Goal: Information Seeking & Learning: Learn about a topic

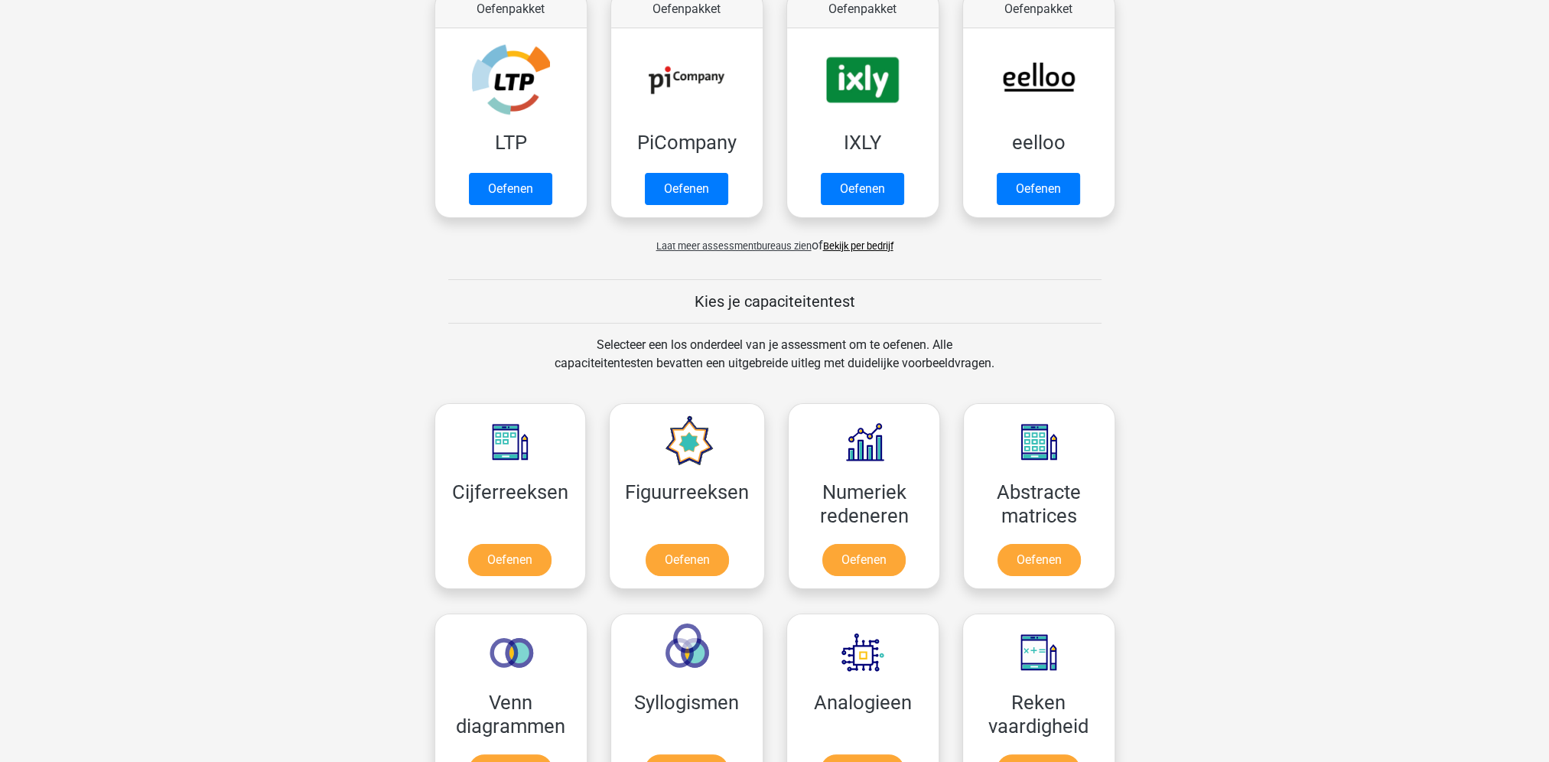
scroll to position [77, 0]
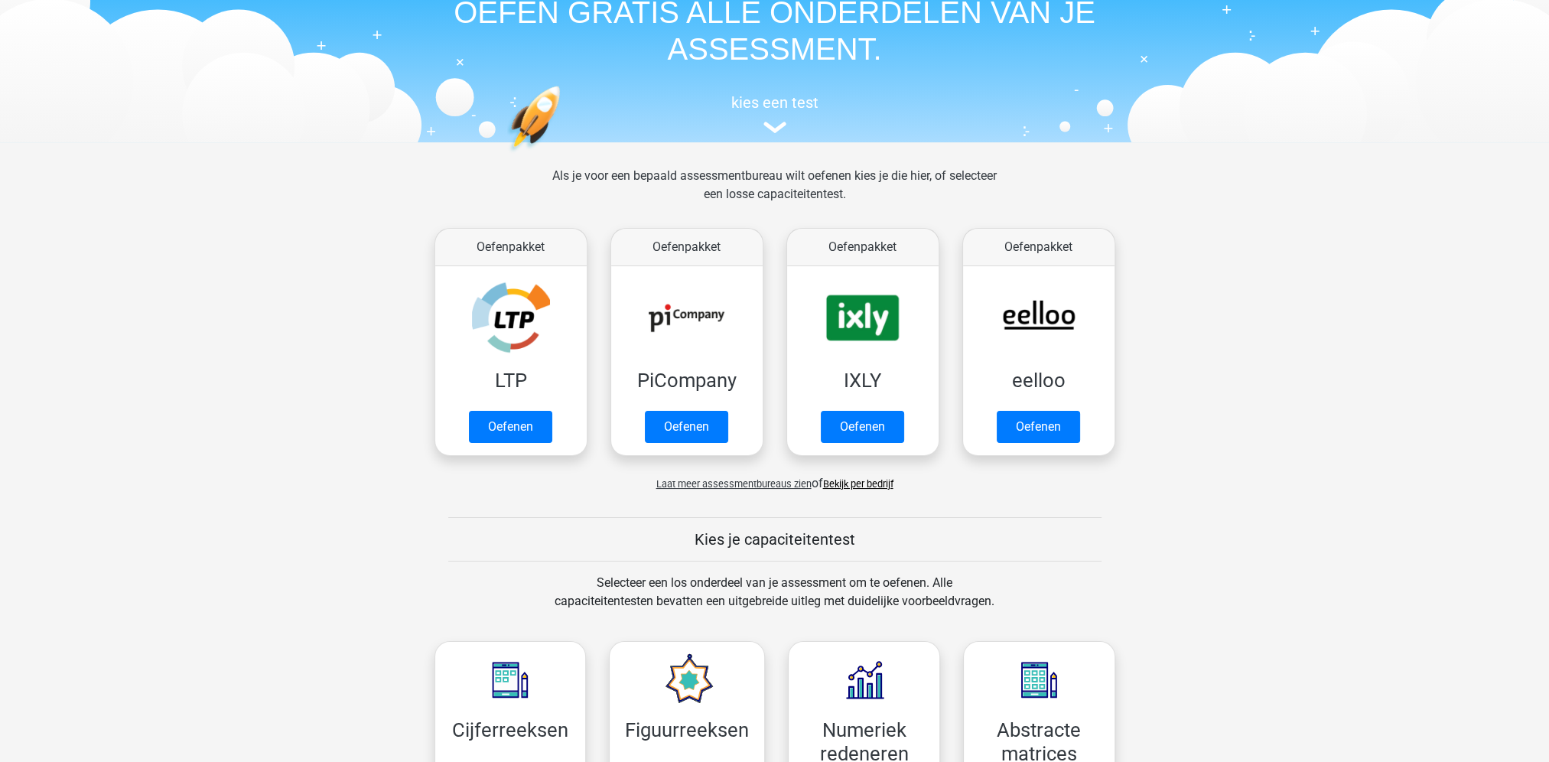
click at [728, 485] on span "Laat meer assessmentbureaus zien" at bounding box center [733, 483] width 155 height 11
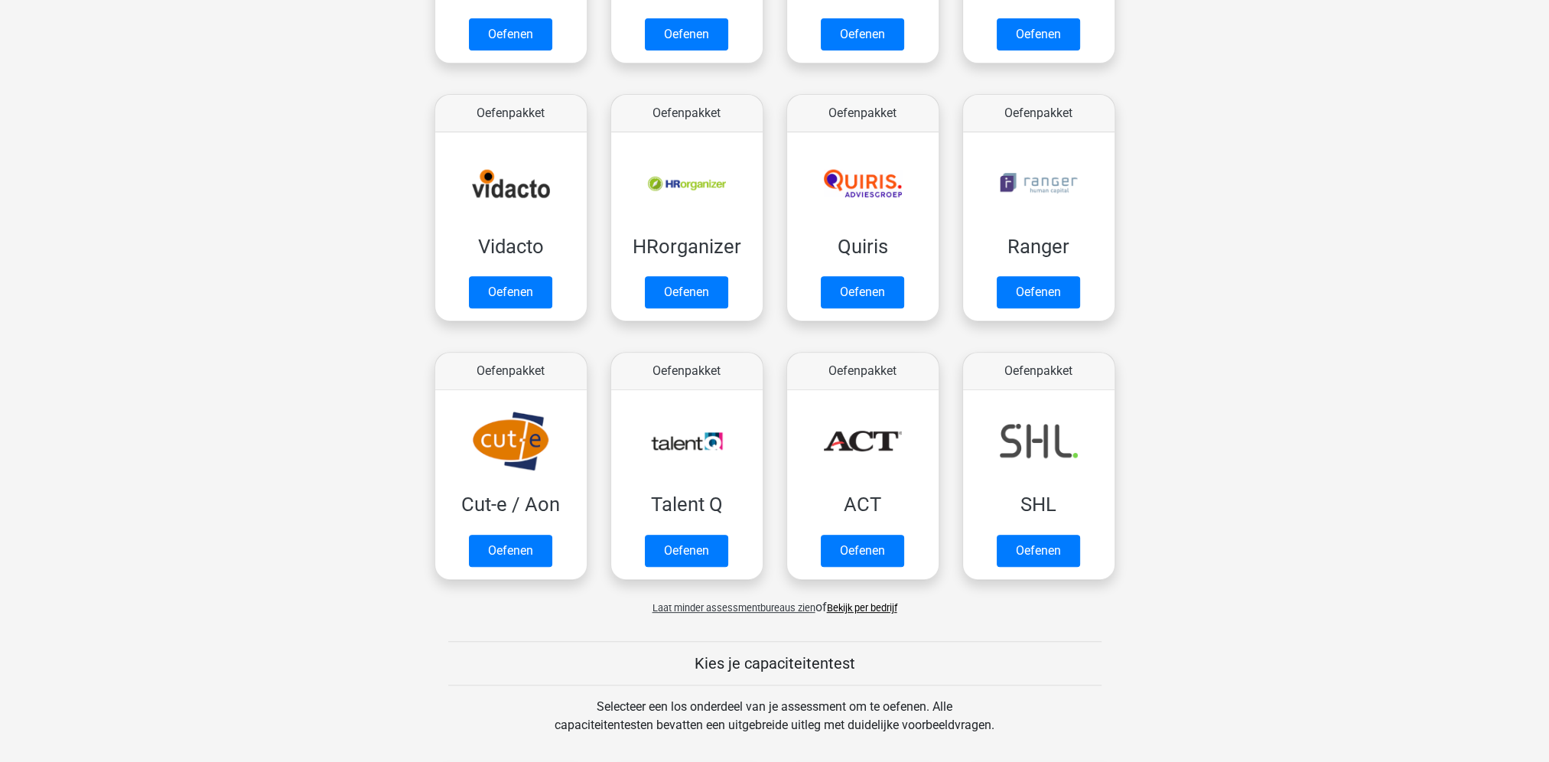
scroll to position [918, 0]
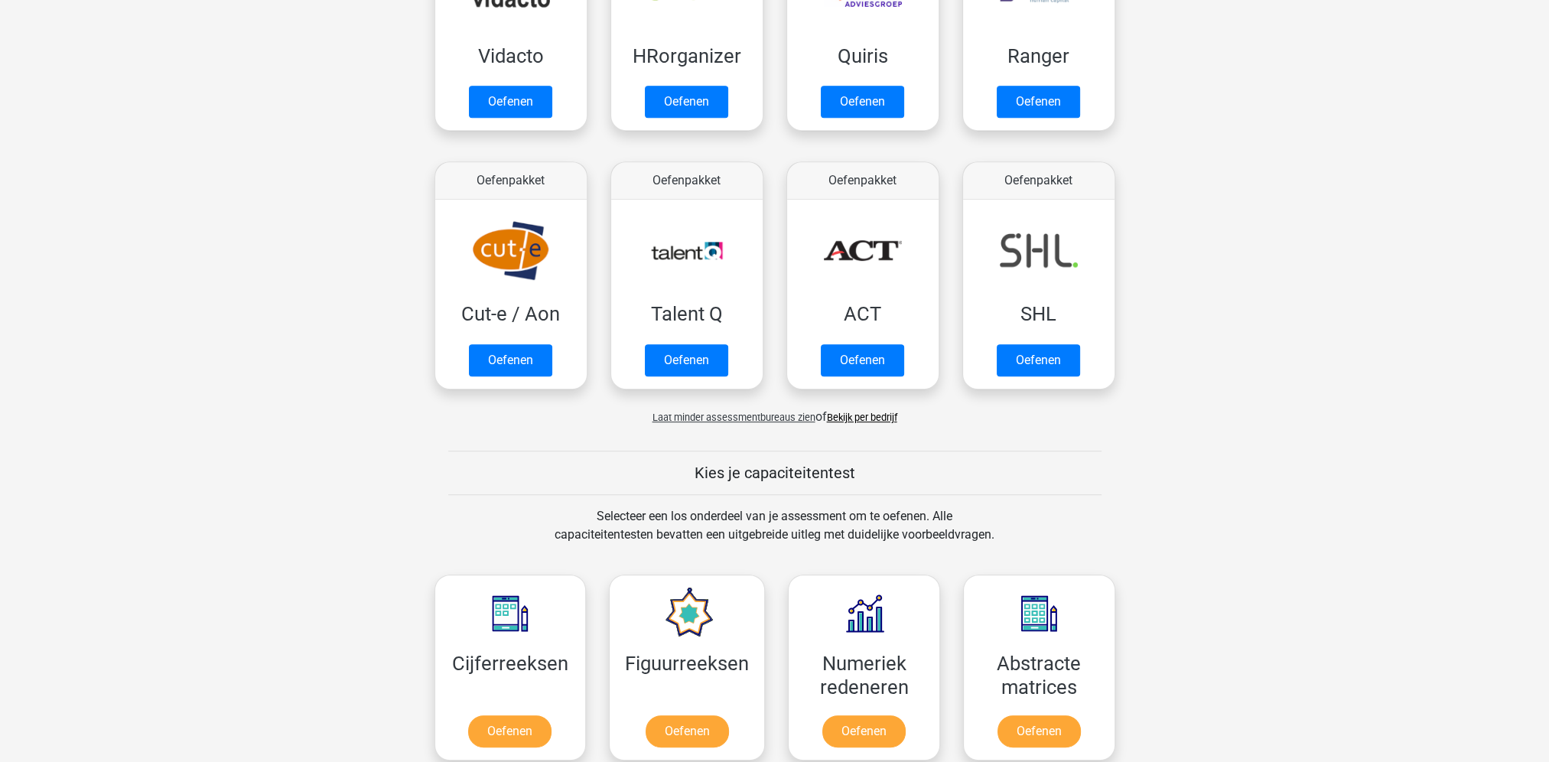
click at [884, 417] on link "Bekijk per bedrijf" at bounding box center [862, 417] width 70 height 11
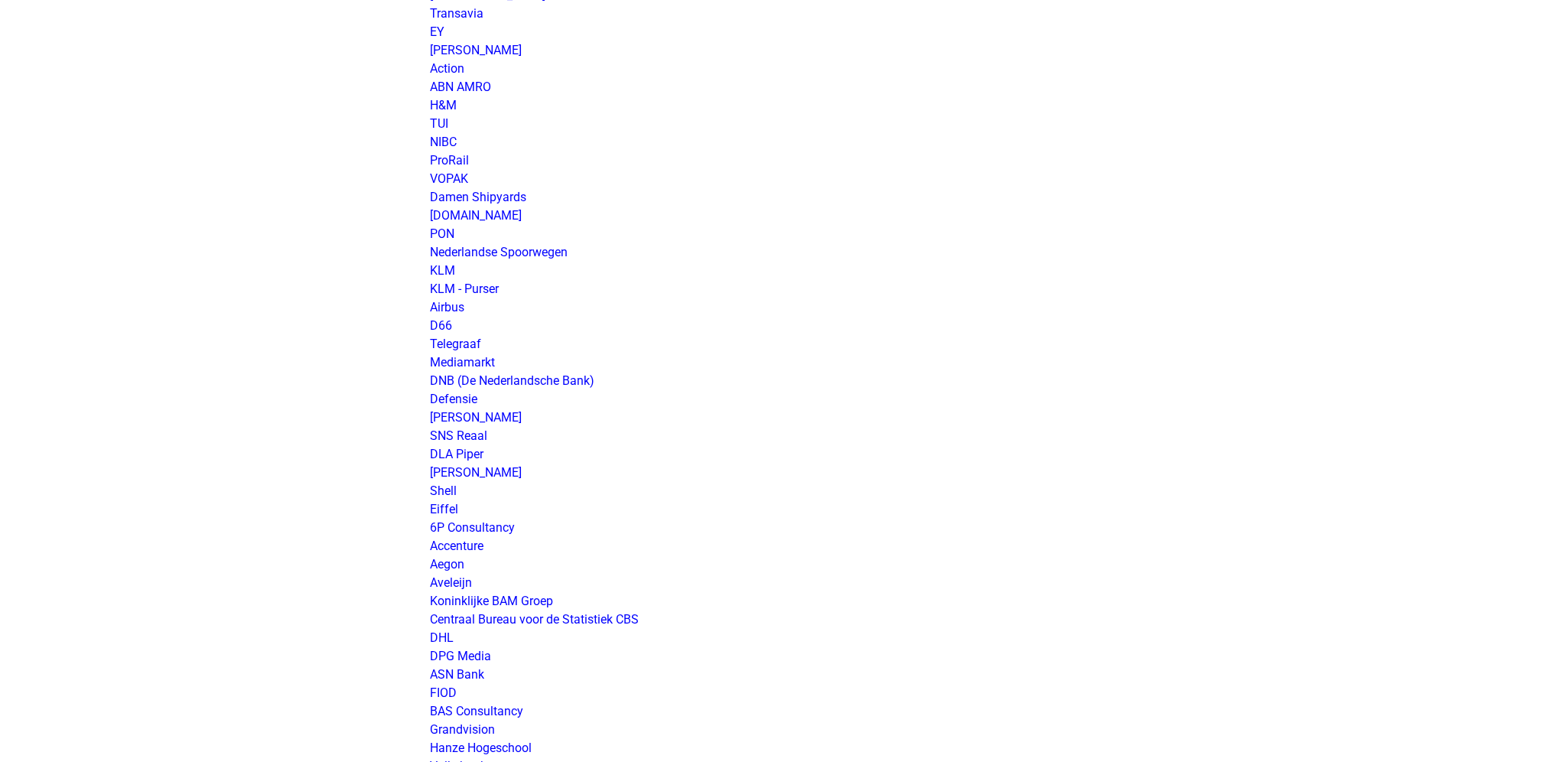
scroll to position [1712, 0]
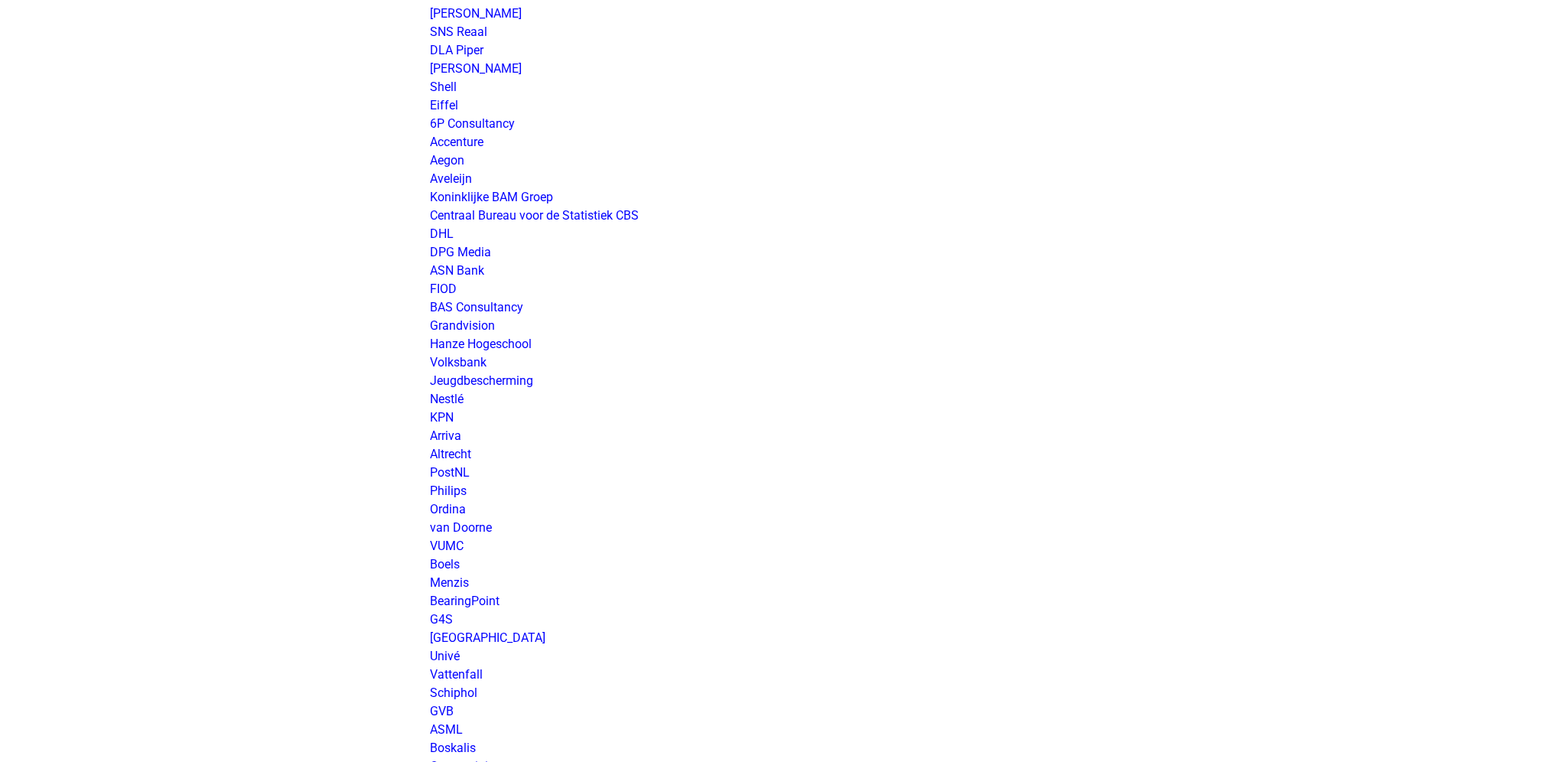
click at [982, 355] on p "Exact Gemeente [GEOGRAPHIC_DATA] AVOP Amphia Ziekenhuis Dura Vermeer Erasmus MC…" at bounding box center [775, 50] width 690 height 3177
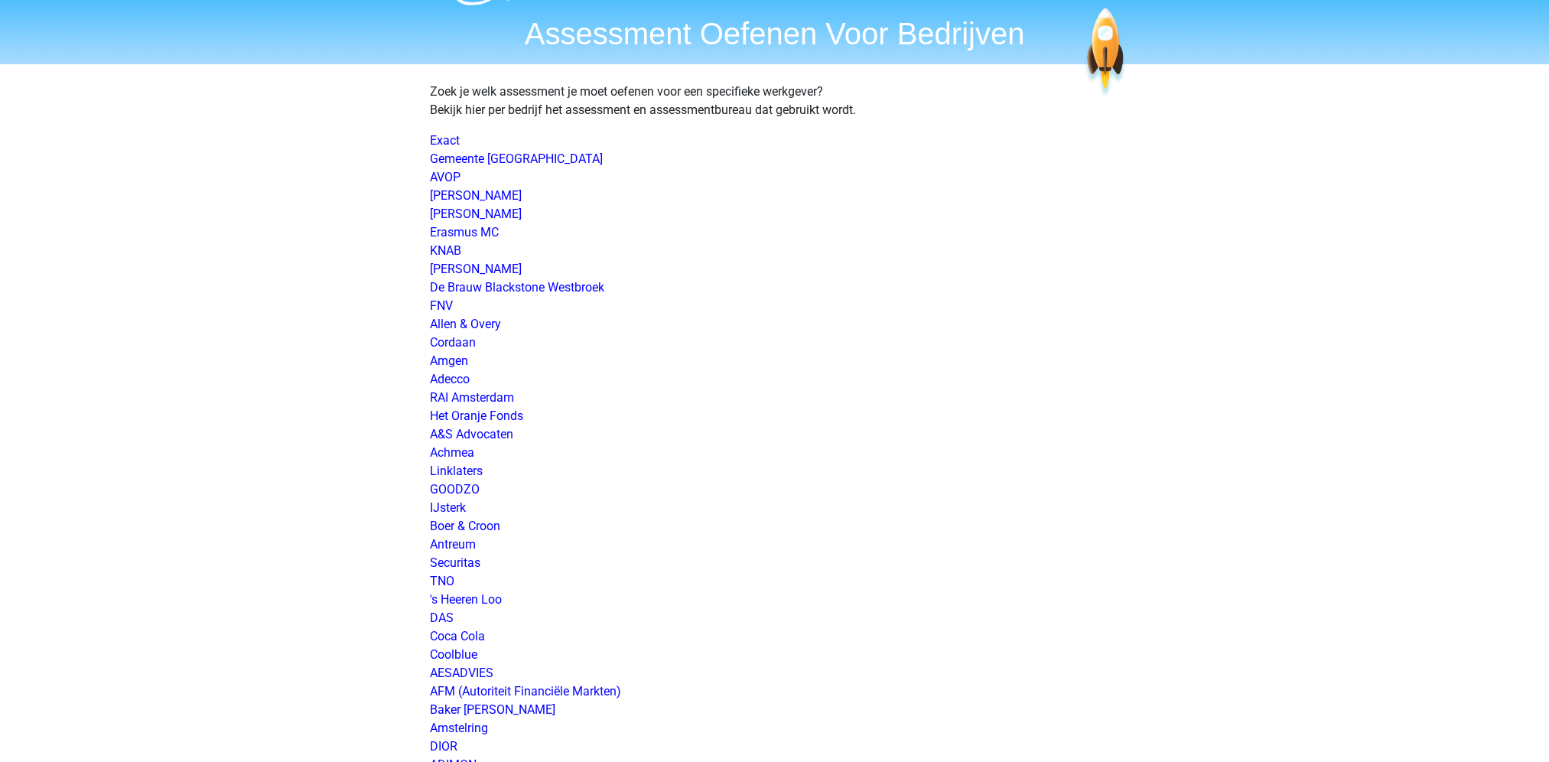
scroll to position [0, 0]
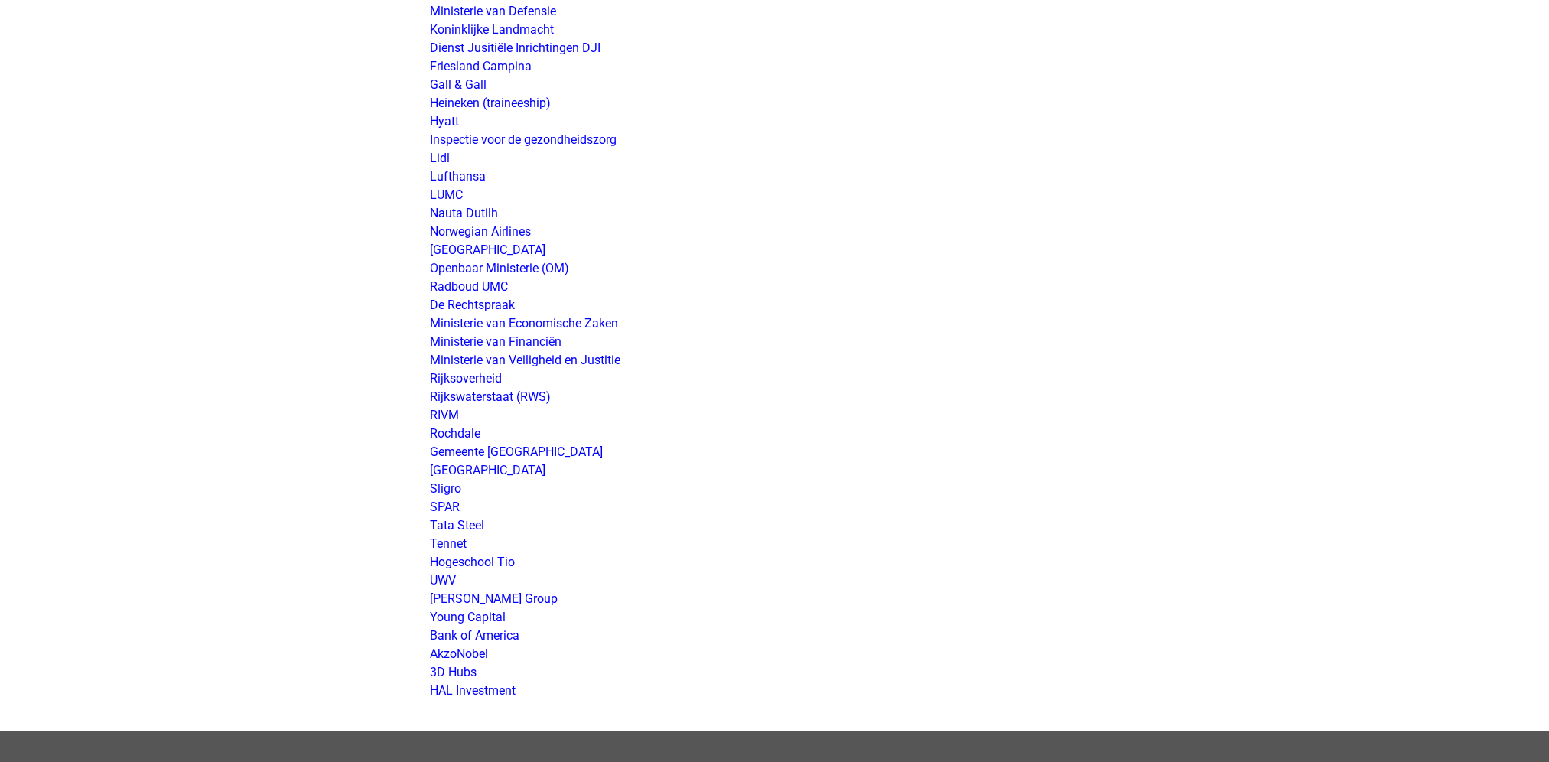
scroll to position [2678, 0]
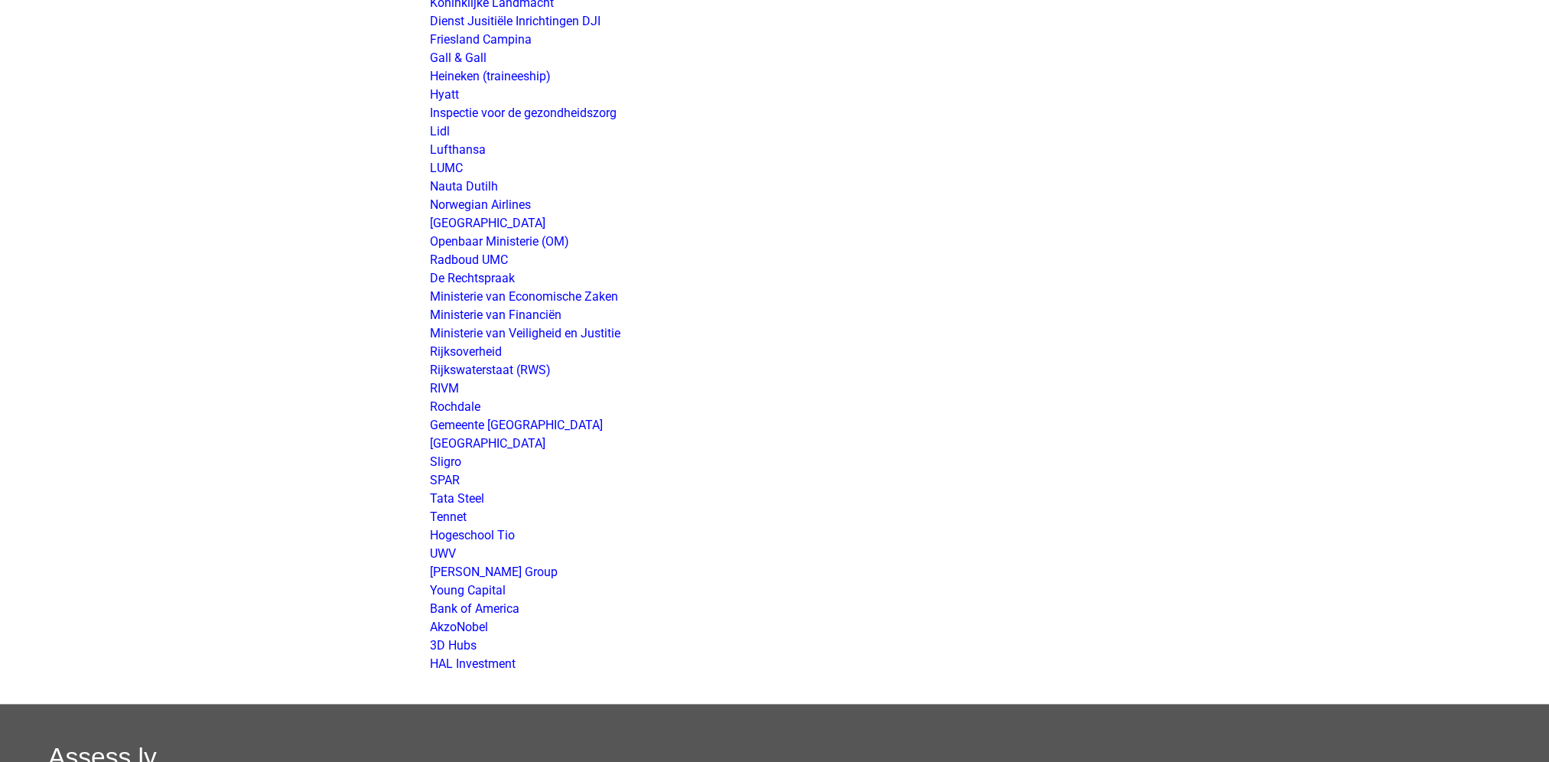
click at [462, 402] on link "Rochdale" at bounding box center [455, 406] width 50 height 15
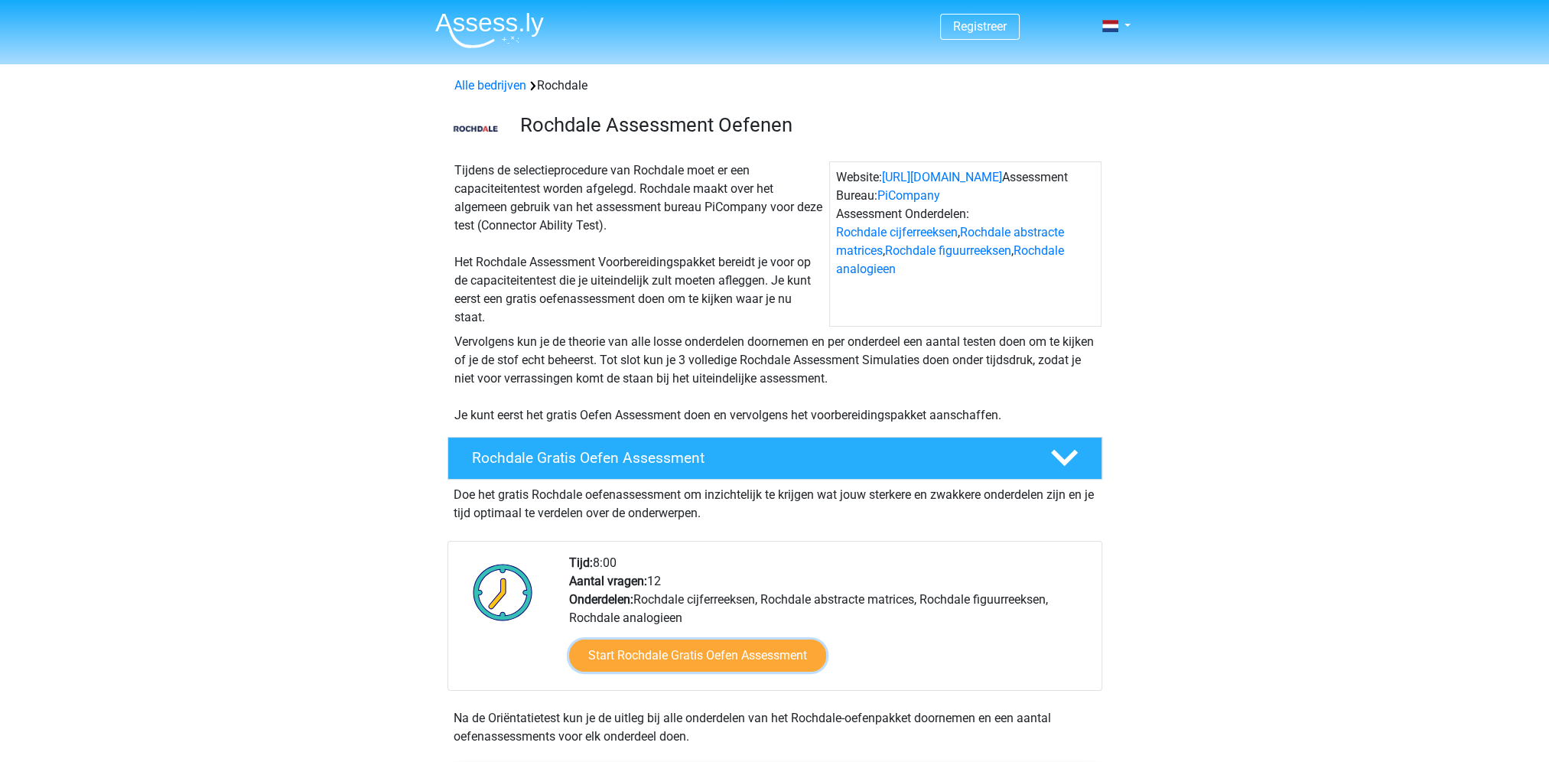
click at [628, 655] on link "Start Rochdale Gratis Oefen Assessment" at bounding box center [697, 656] width 257 height 32
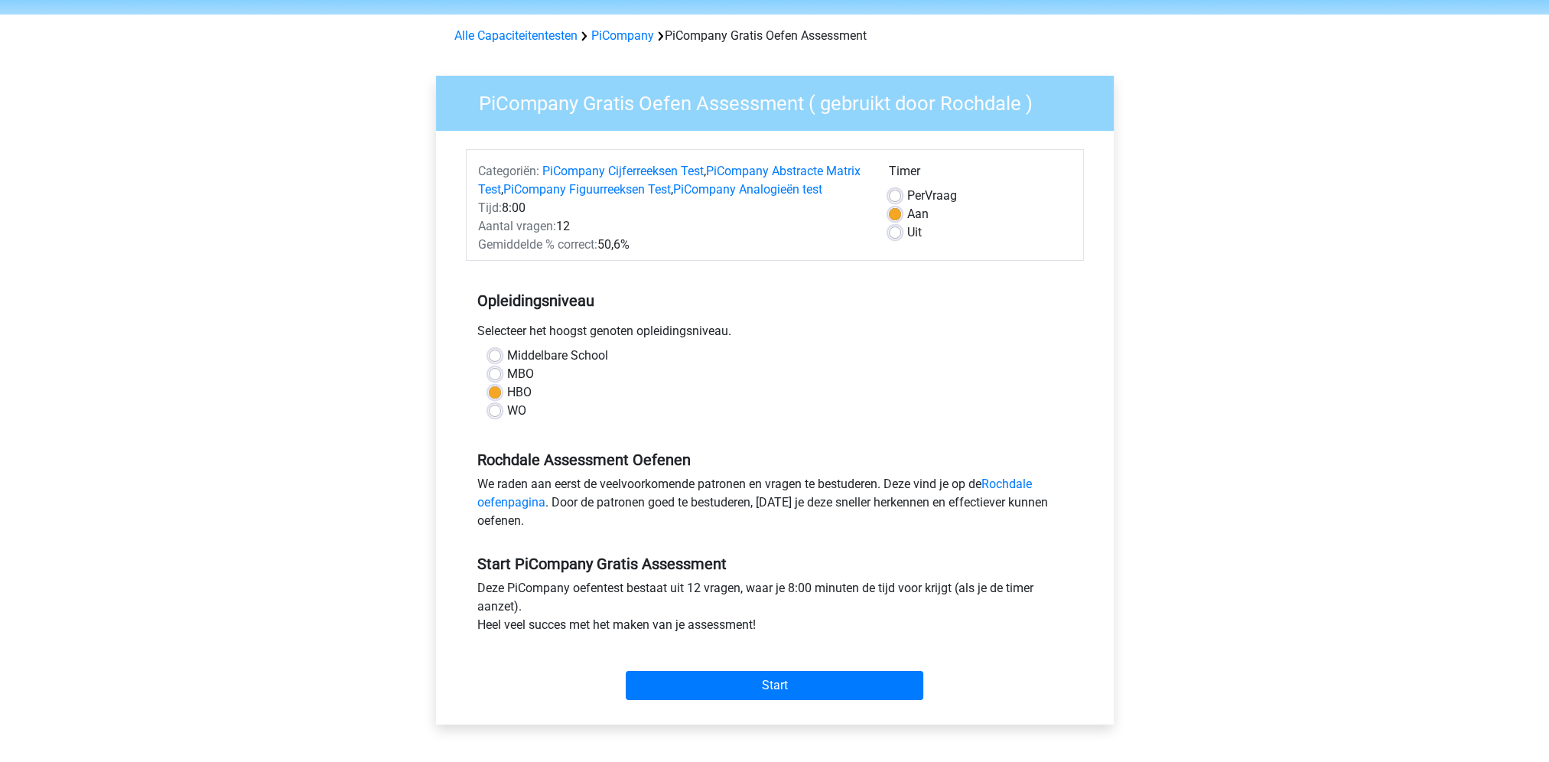
scroll to position [77, 0]
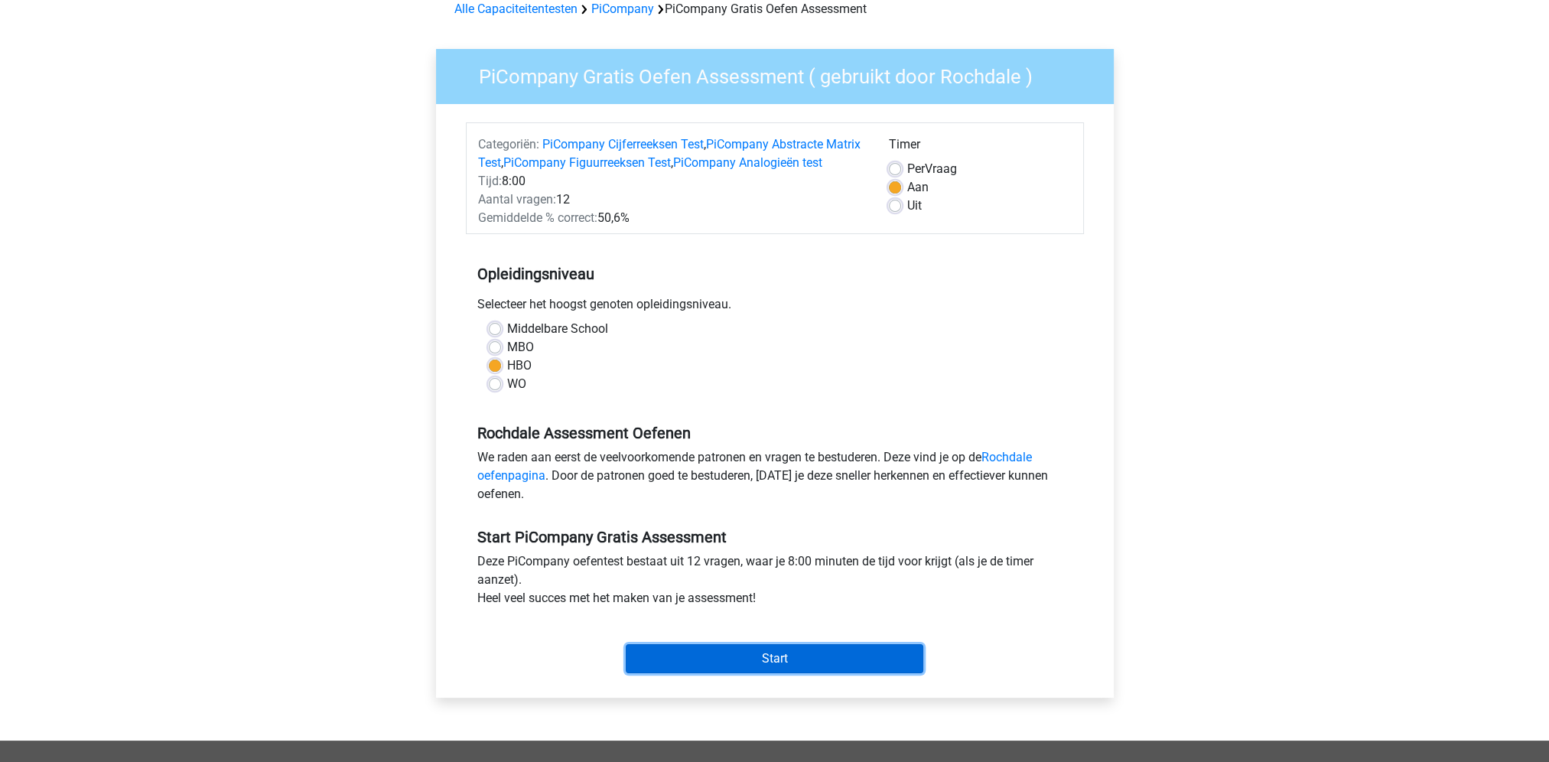
click at [734, 673] on input "Start" at bounding box center [775, 658] width 298 height 29
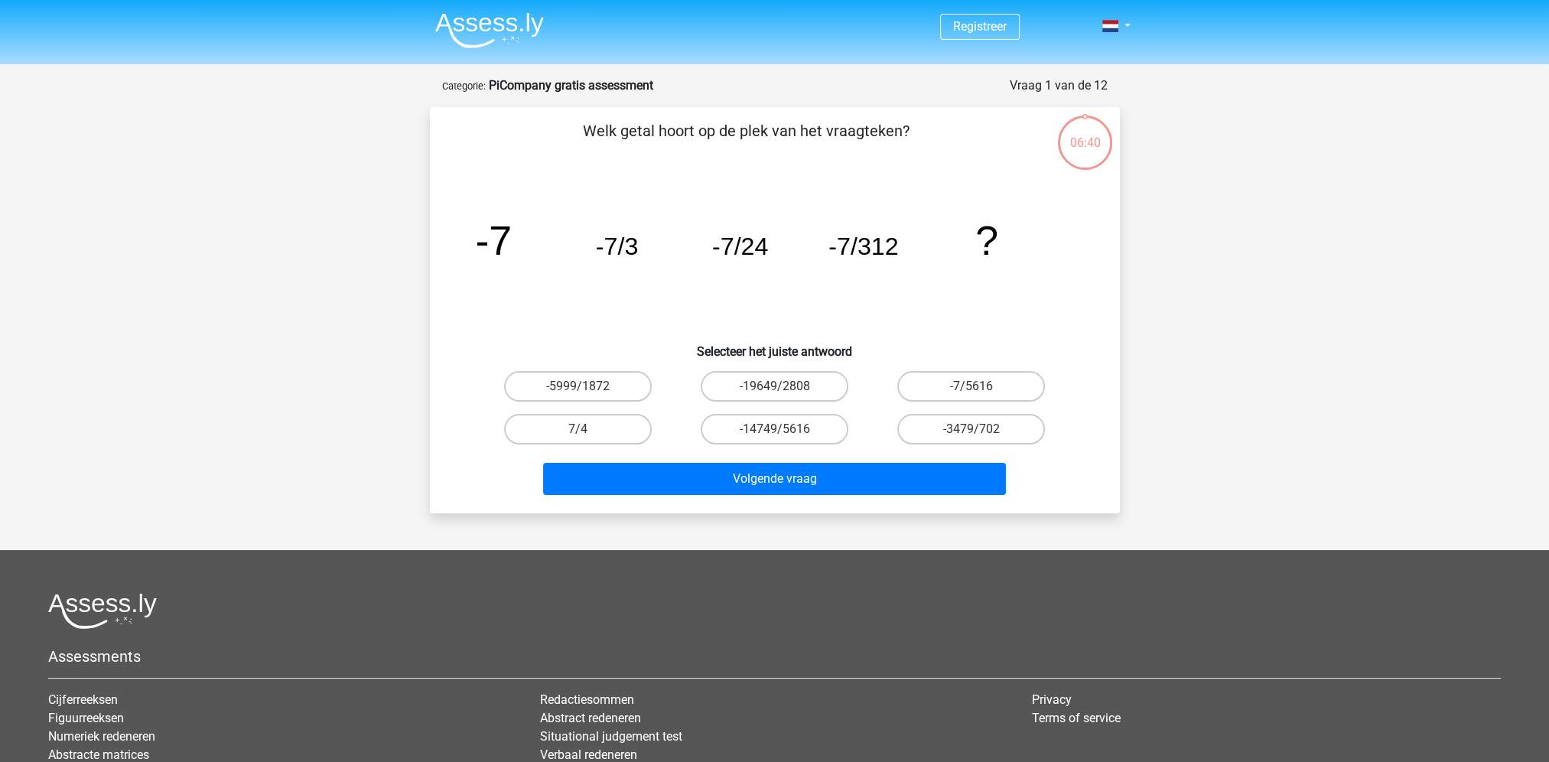
click at [982, 389] on label "-7/5616" at bounding box center [971, 386] width 148 height 31
click at [982, 389] on input "-7/5616" at bounding box center [977, 391] width 10 height 10
radio input "true"
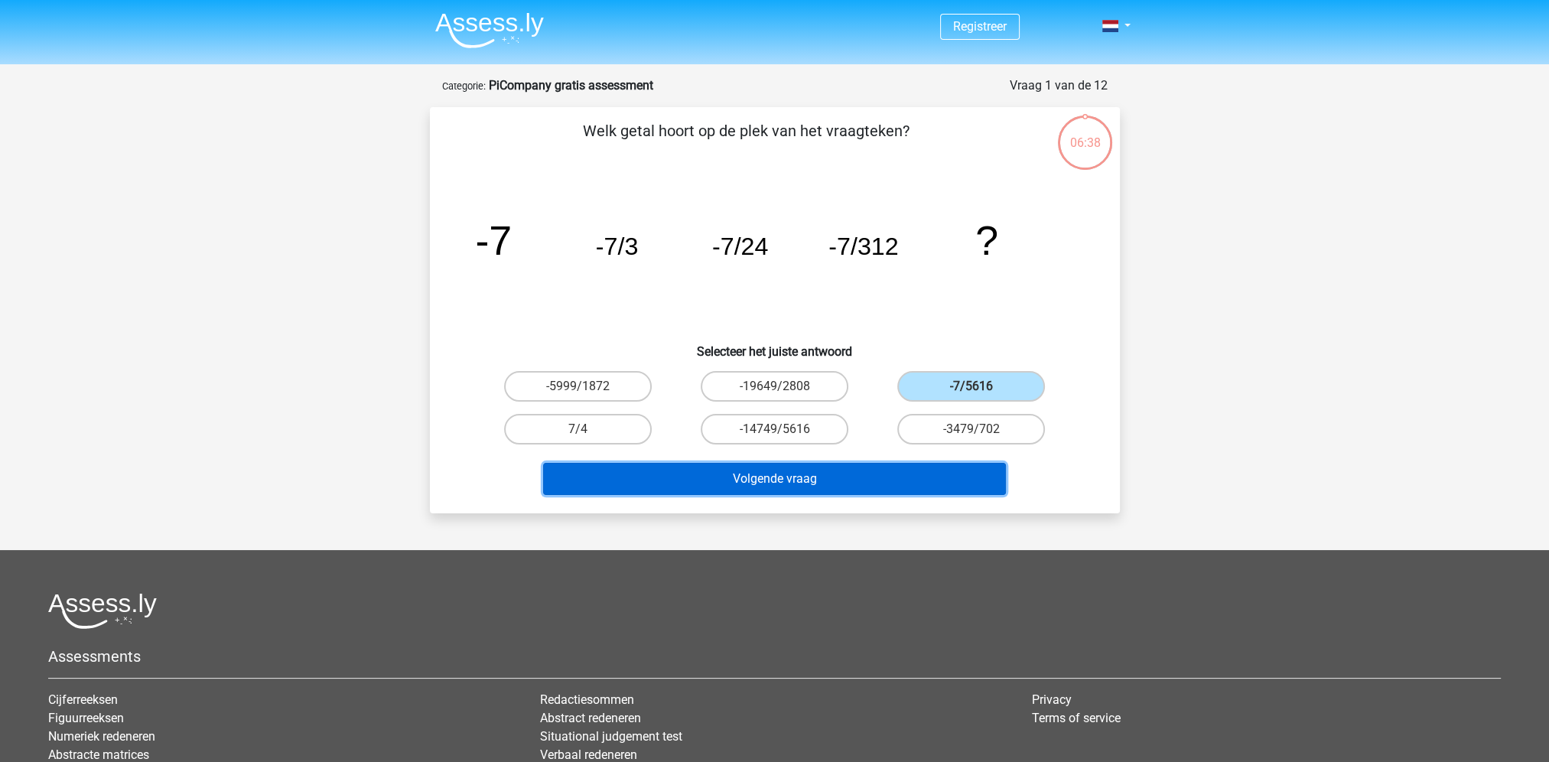
click at [694, 478] on button "Volgende vraag" at bounding box center [774, 479] width 463 height 32
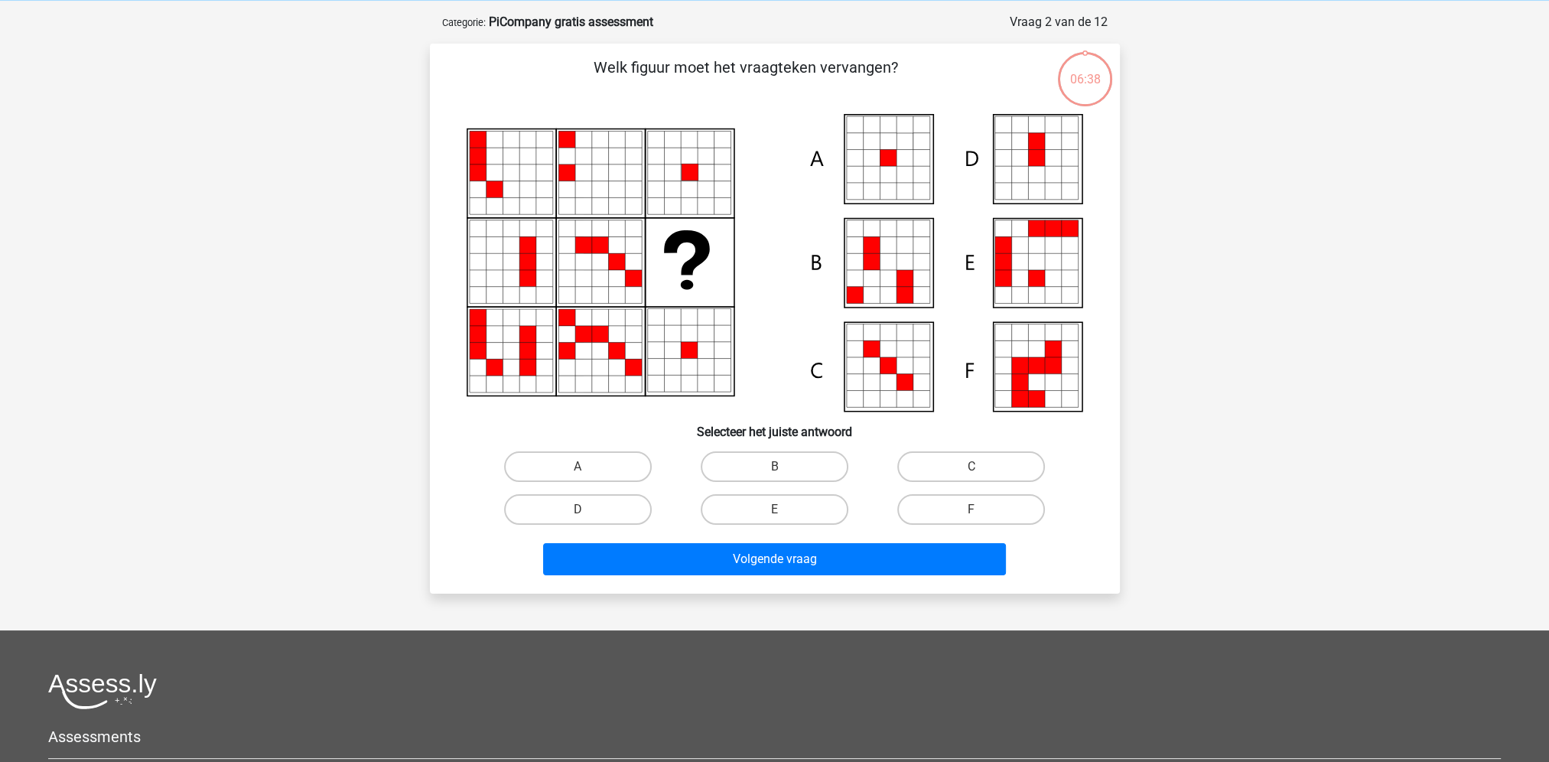
scroll to position [77, 0]
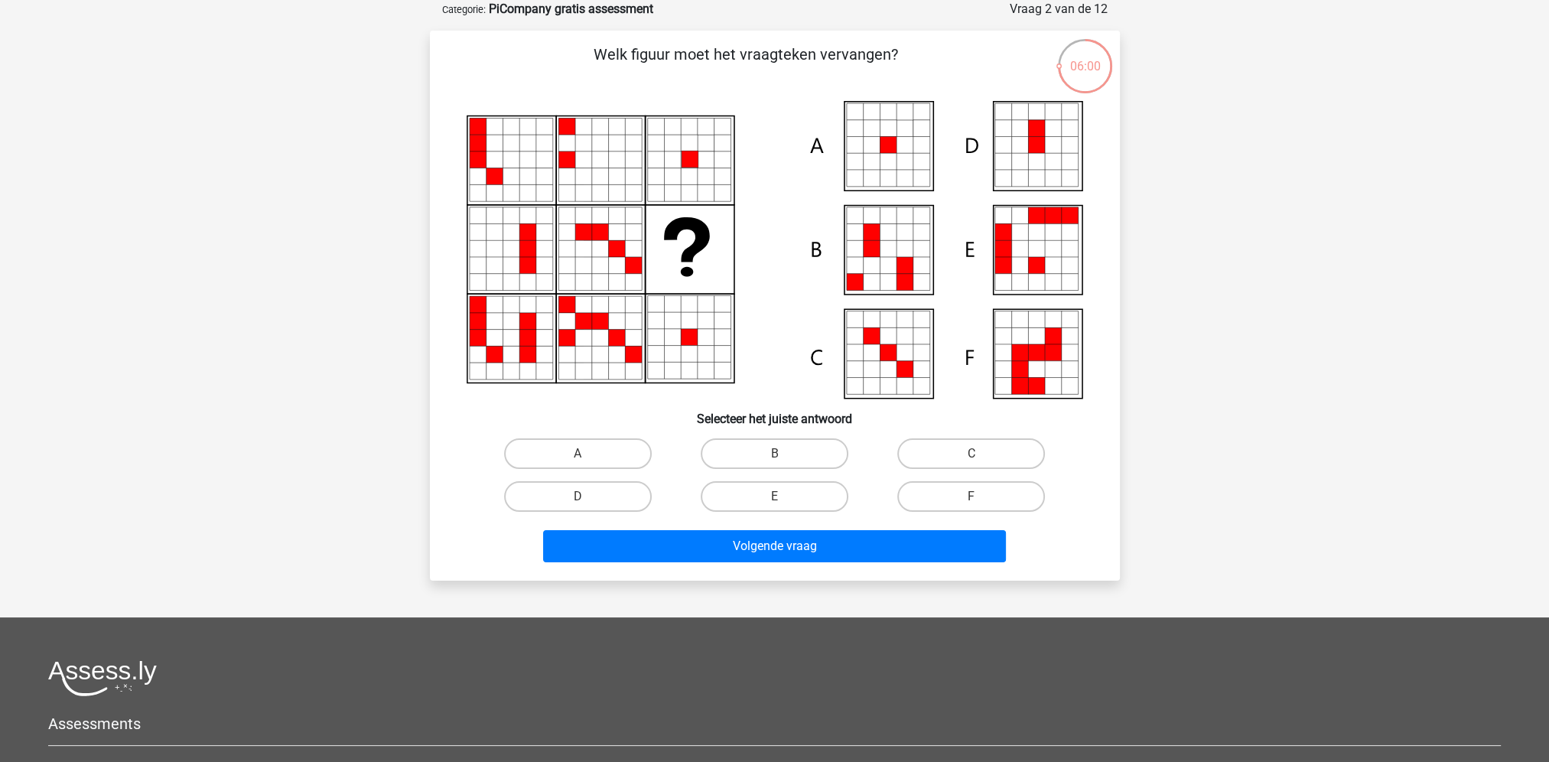
click at [891, 141] on icon at bounding box center [888, 145] width 17 height 17
click at [566, 450] on label "A" at bounding box center [578, 453] width 148 height 31
click at [578, 454] on input "A" at bounding box center [583, 459] width 10 height 10
radio input "true"
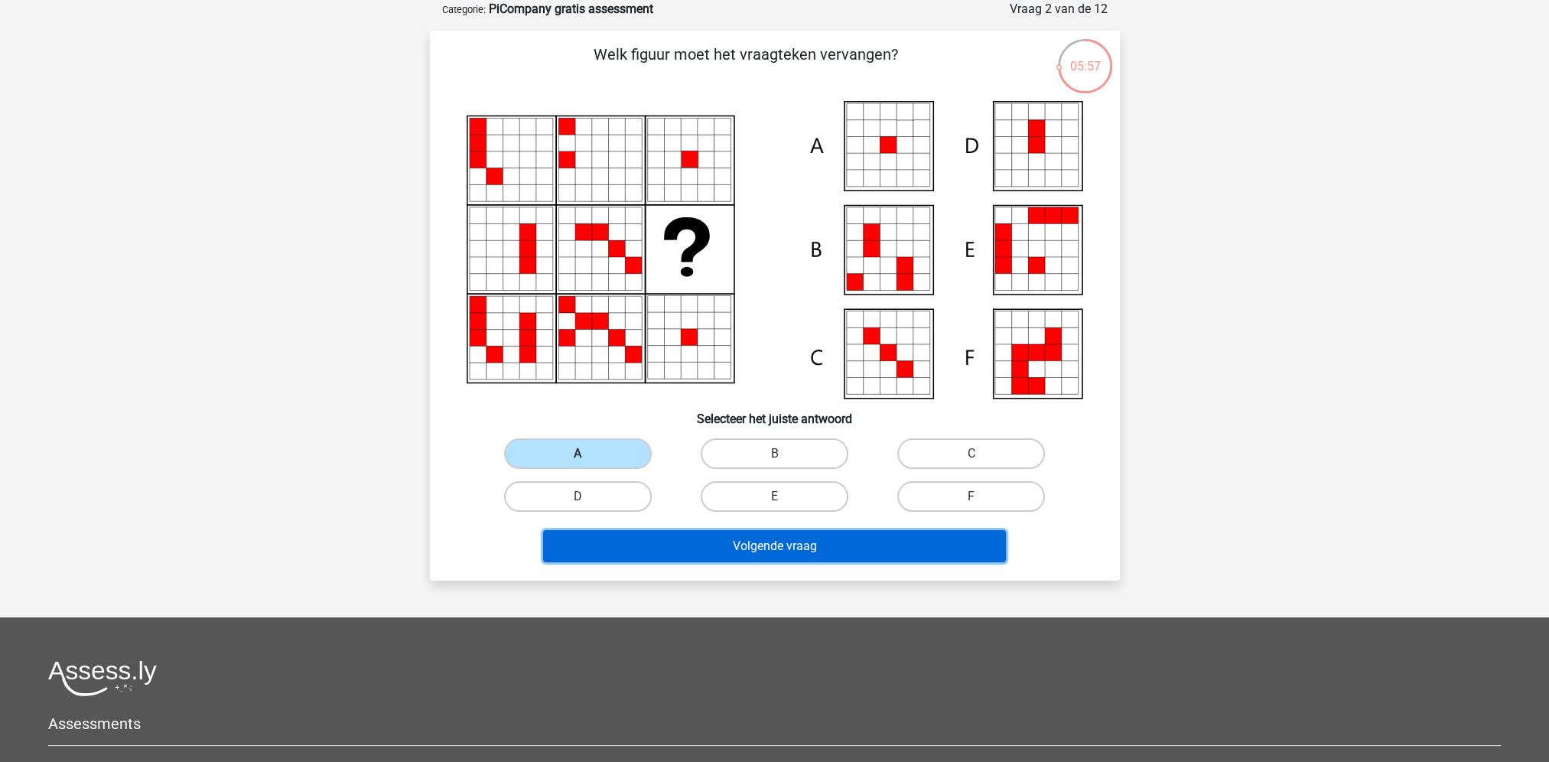
click at [682, 548] on button "Volgende vraag" at bounding box center [774, 546] width 463 height 32
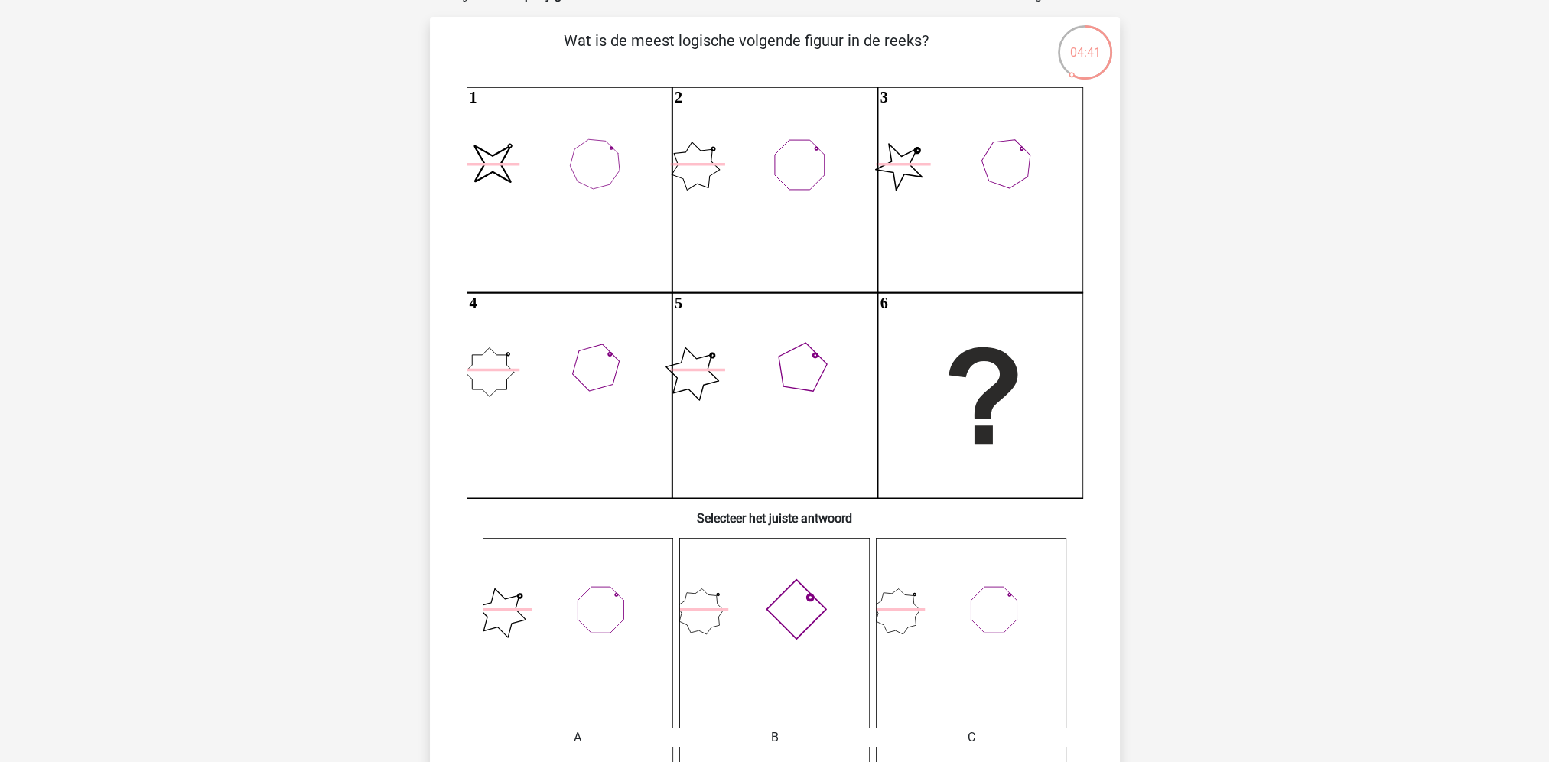
scroll to position [0, 0]
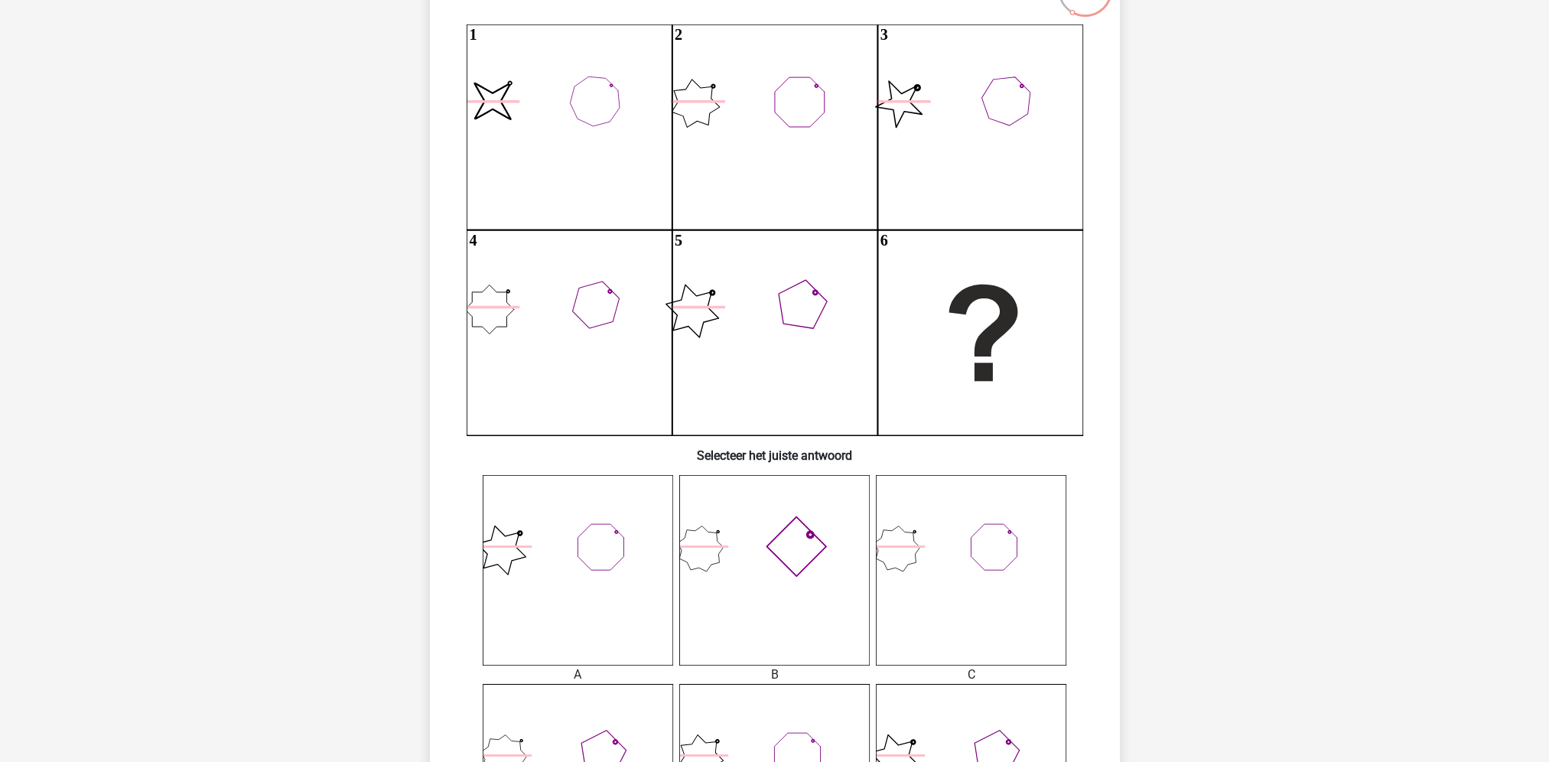
click at [772, 505] on icon at bounding box center [774, 570] width 191 height 191
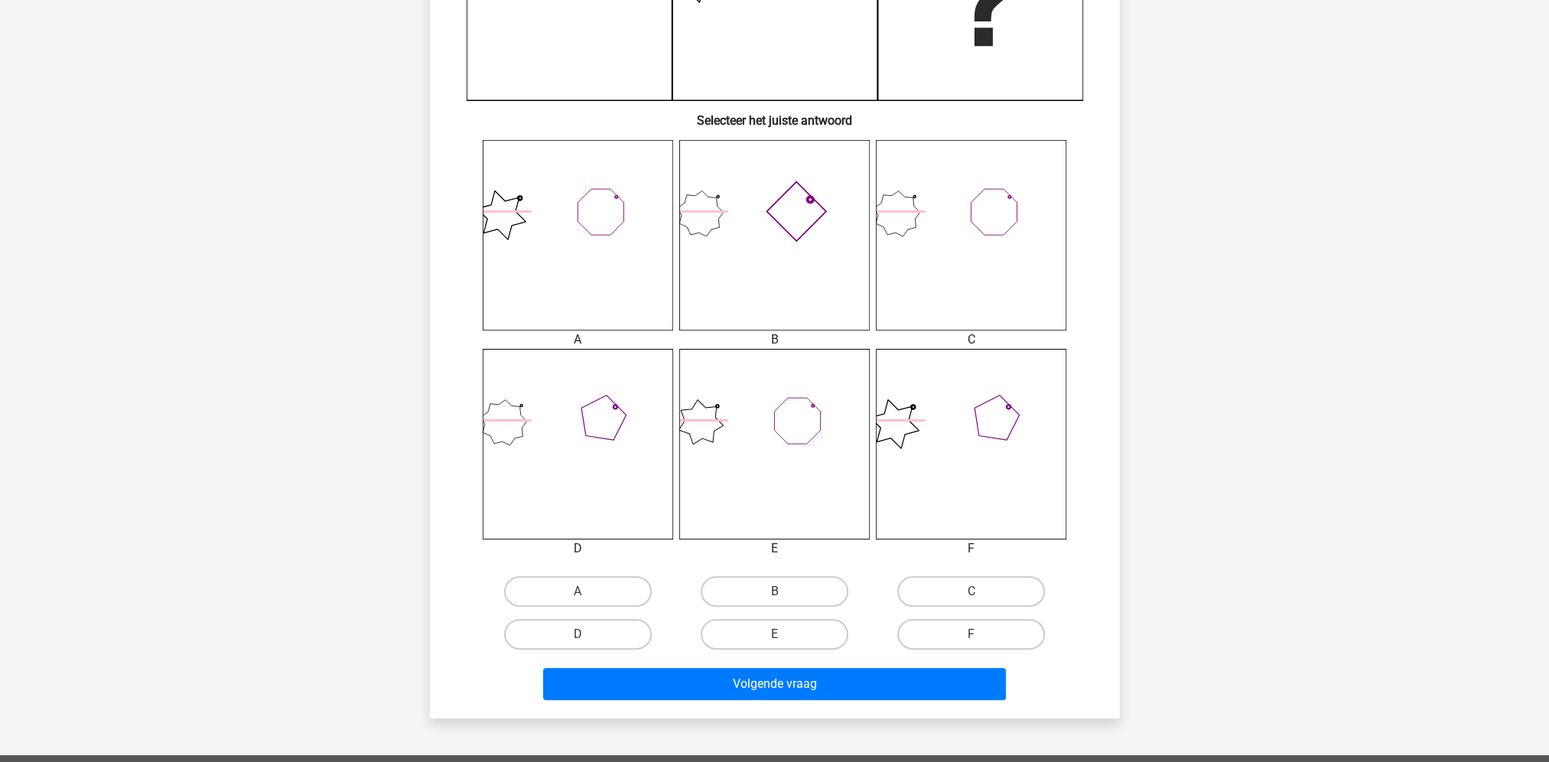
scroll to position [612, 0]
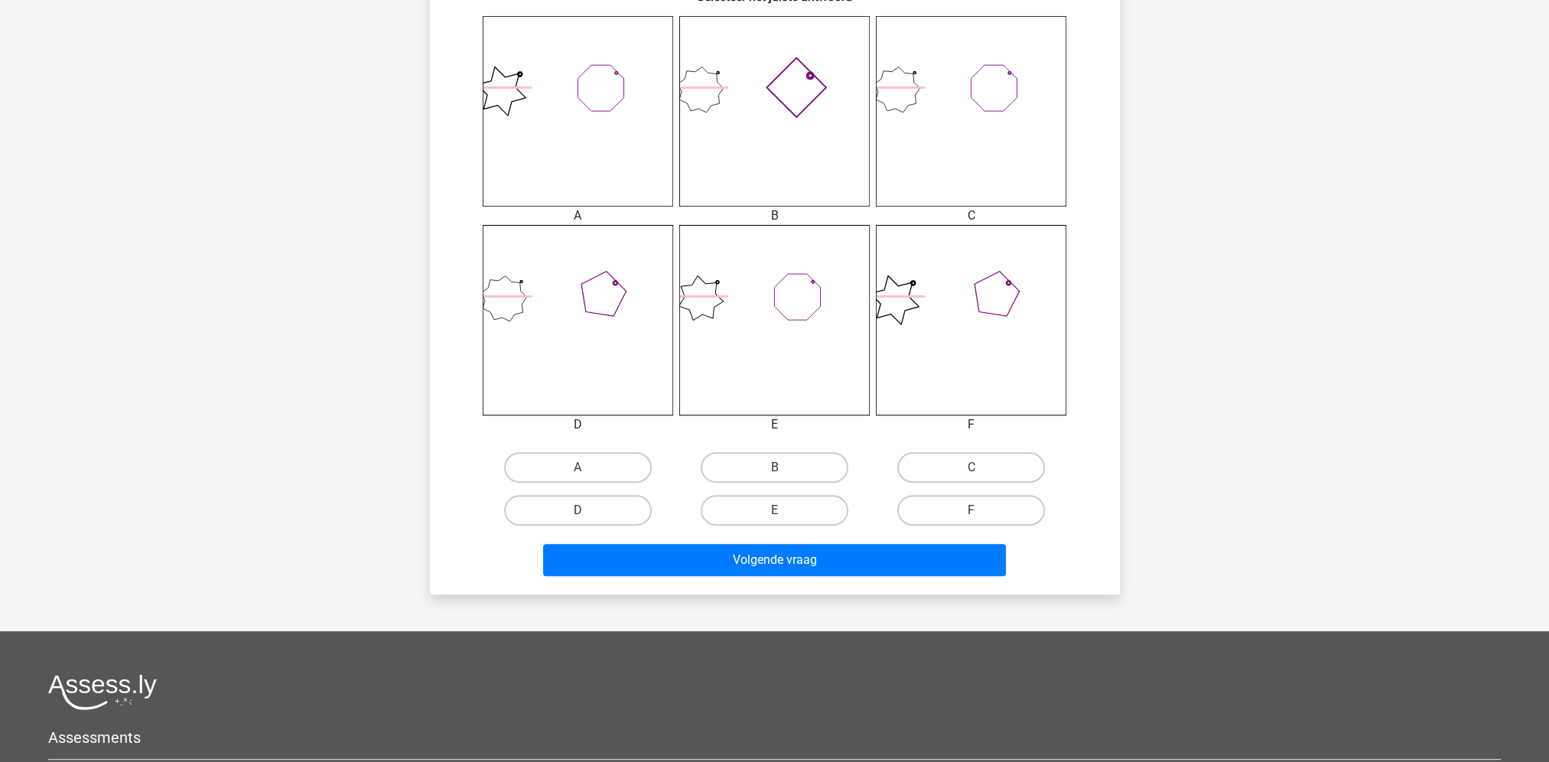
click at [780, 465] on label "B" at bounding box center [775, 467] width 148 height 31
click at [780, 467] on input "B" at bounding box center [779, 472] width 10 height 10
radio input "true"
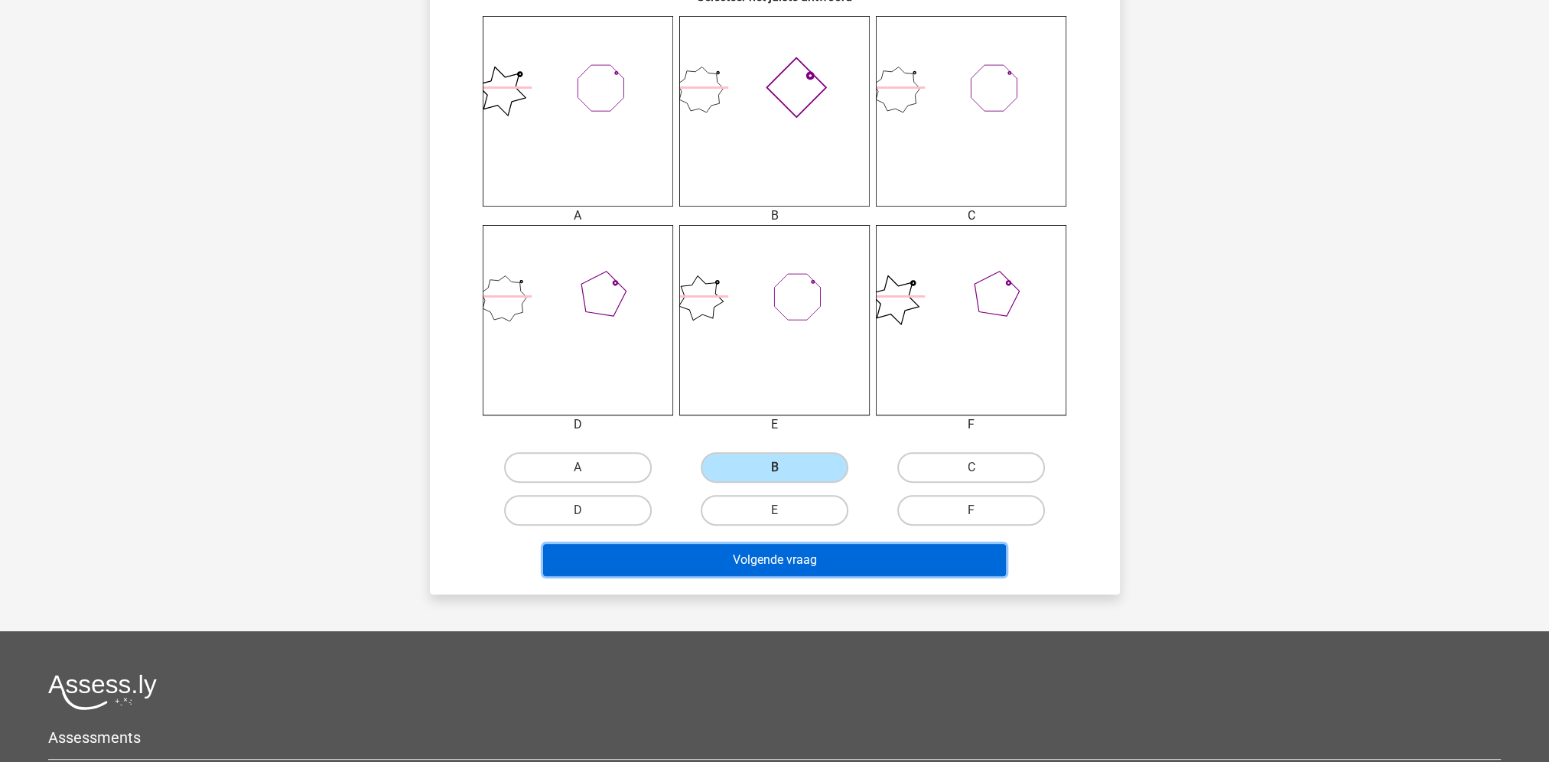
click at [804, 564] on button "Volgende vraag" at bounding box center [774, 560] width 463 height 32
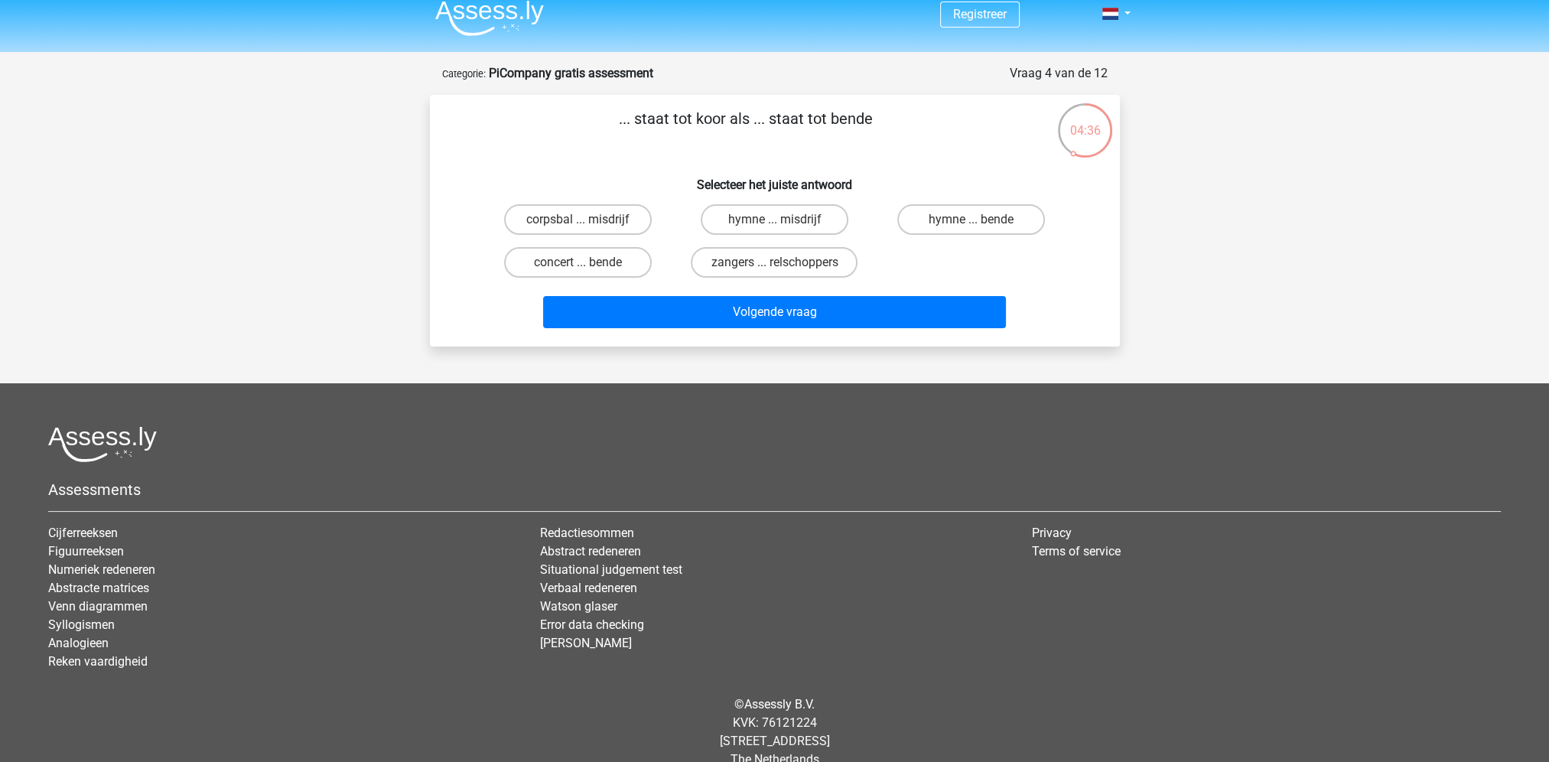
scroll to position [0, 0]
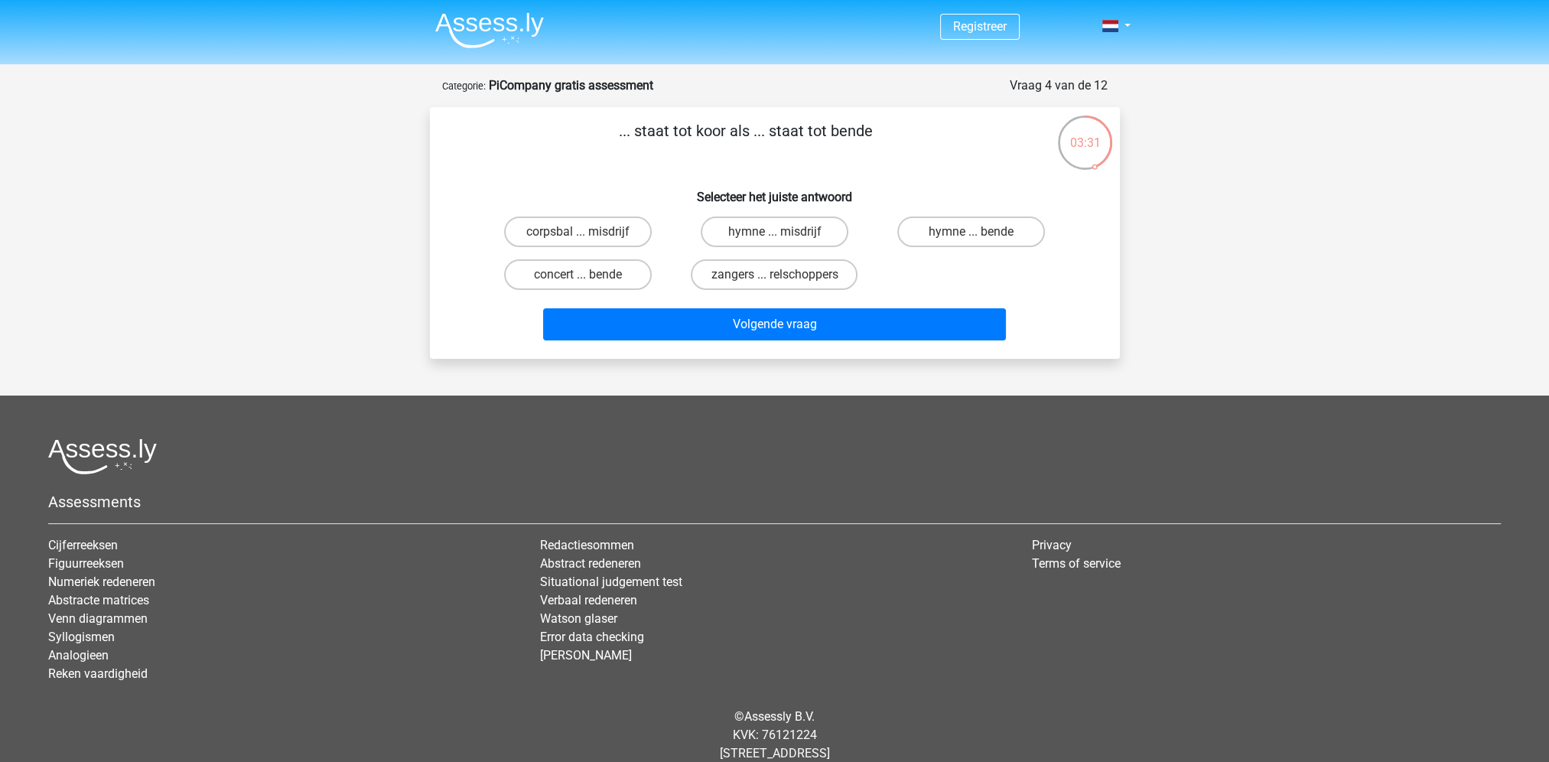
click at [819, 233] on label "hymne ... misdrijf" at bounding box center [775, 232] width 148 height 31
click at [784, 233] on input "hymne ... misdrijf" at bounding box center [779, 237] width 10 height 10
radio input "true"
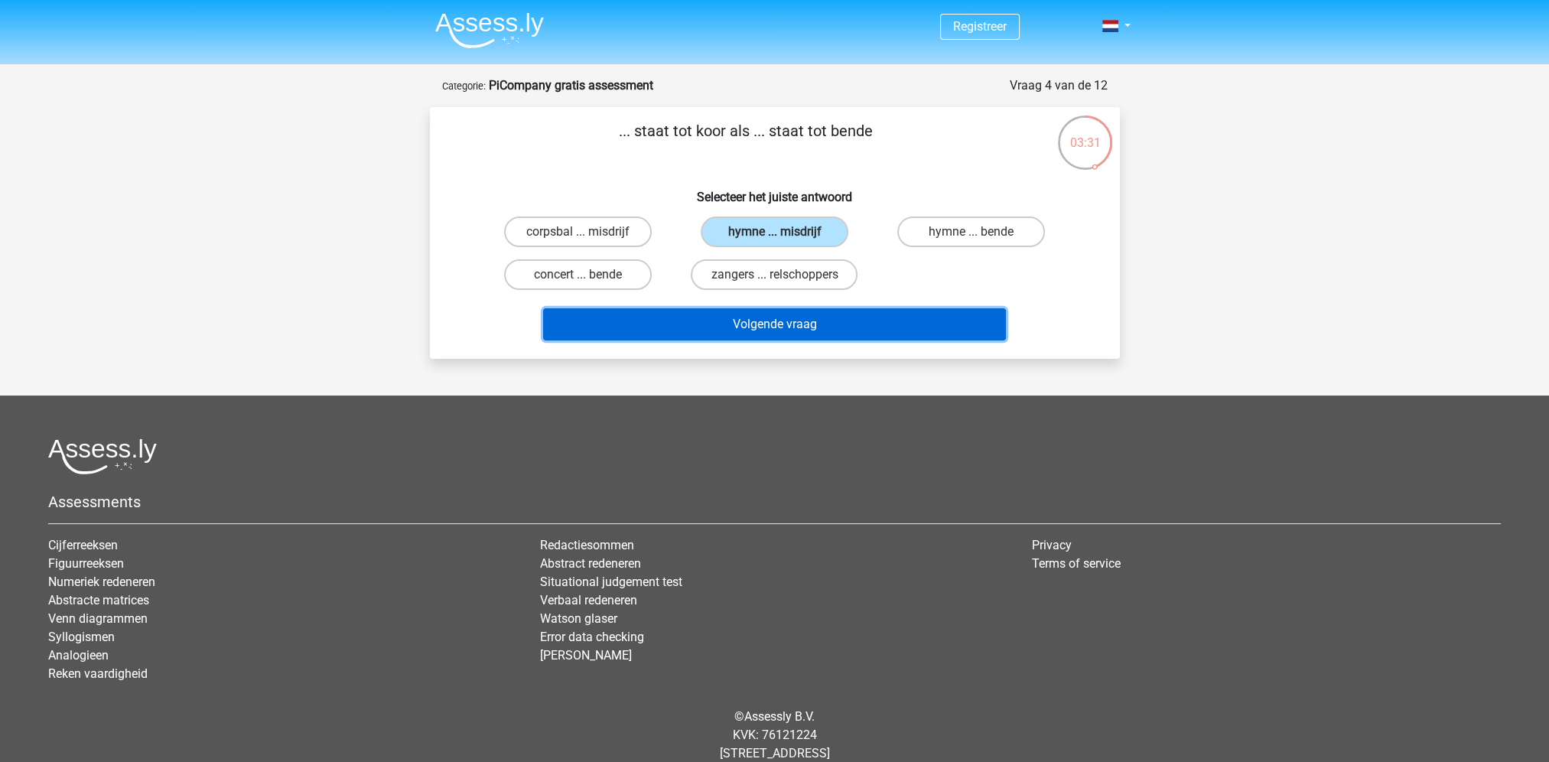
click at [834, 316] on button "Volgende vraag" at bounding box center [774, 324] width 463 height 32
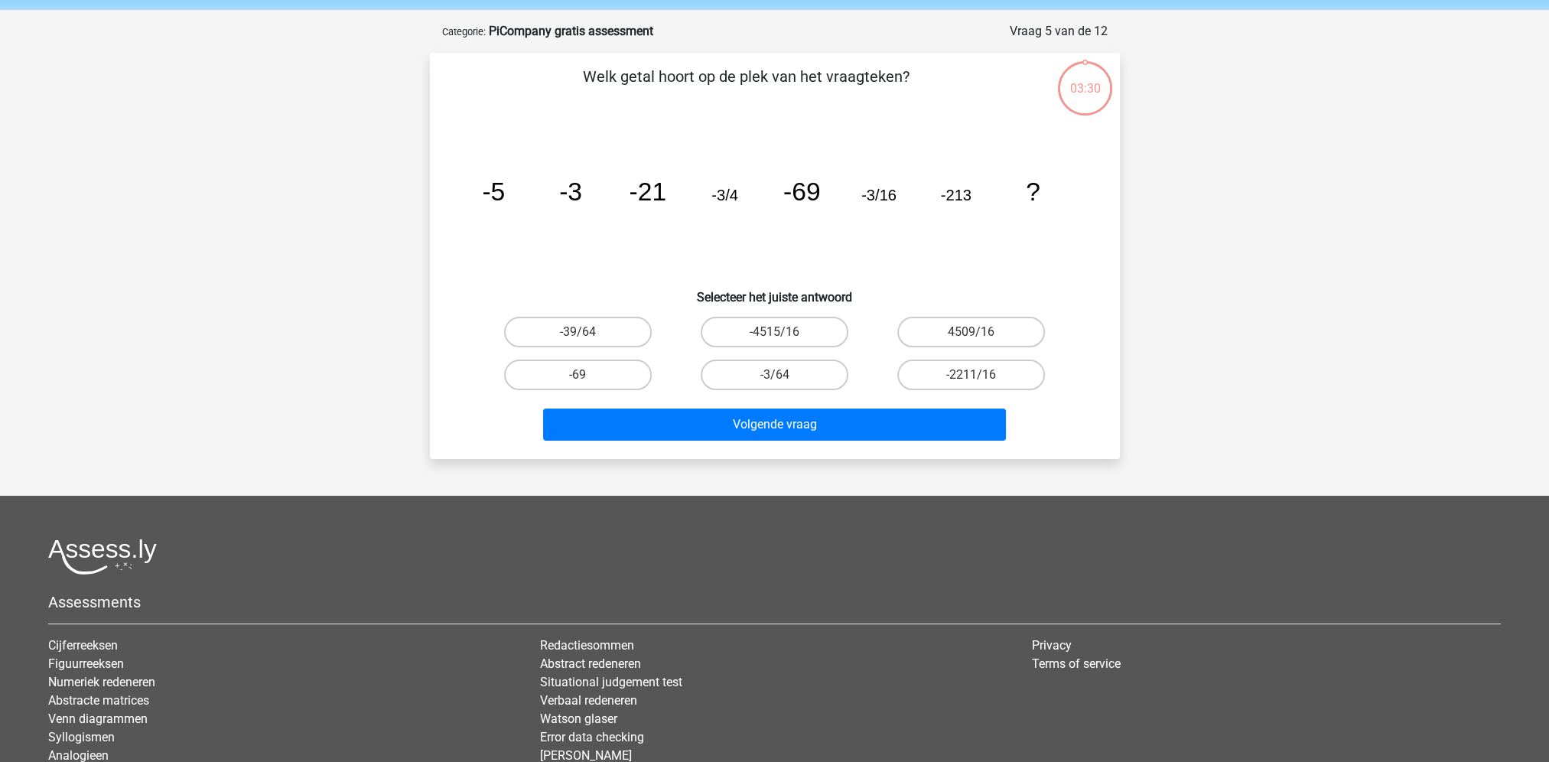
scroll to position [77, 0]
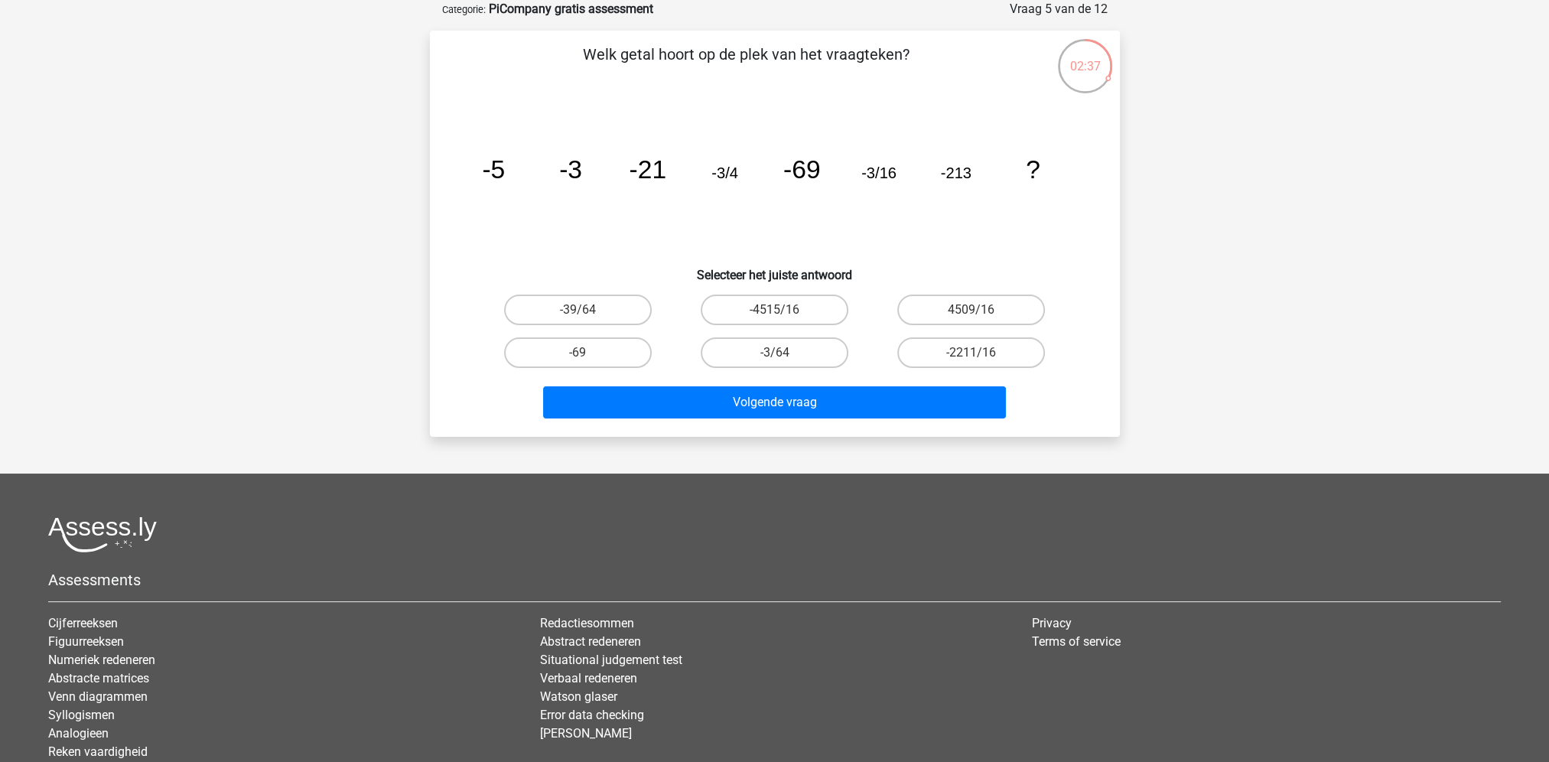
click at [796, 339] on label "-3/64" at bounding box center [775, 352] width 148 height 31
click at [784, 353] on input "-3/64" at bounding box center [779, 358] width 10 height 10
radio input "true"
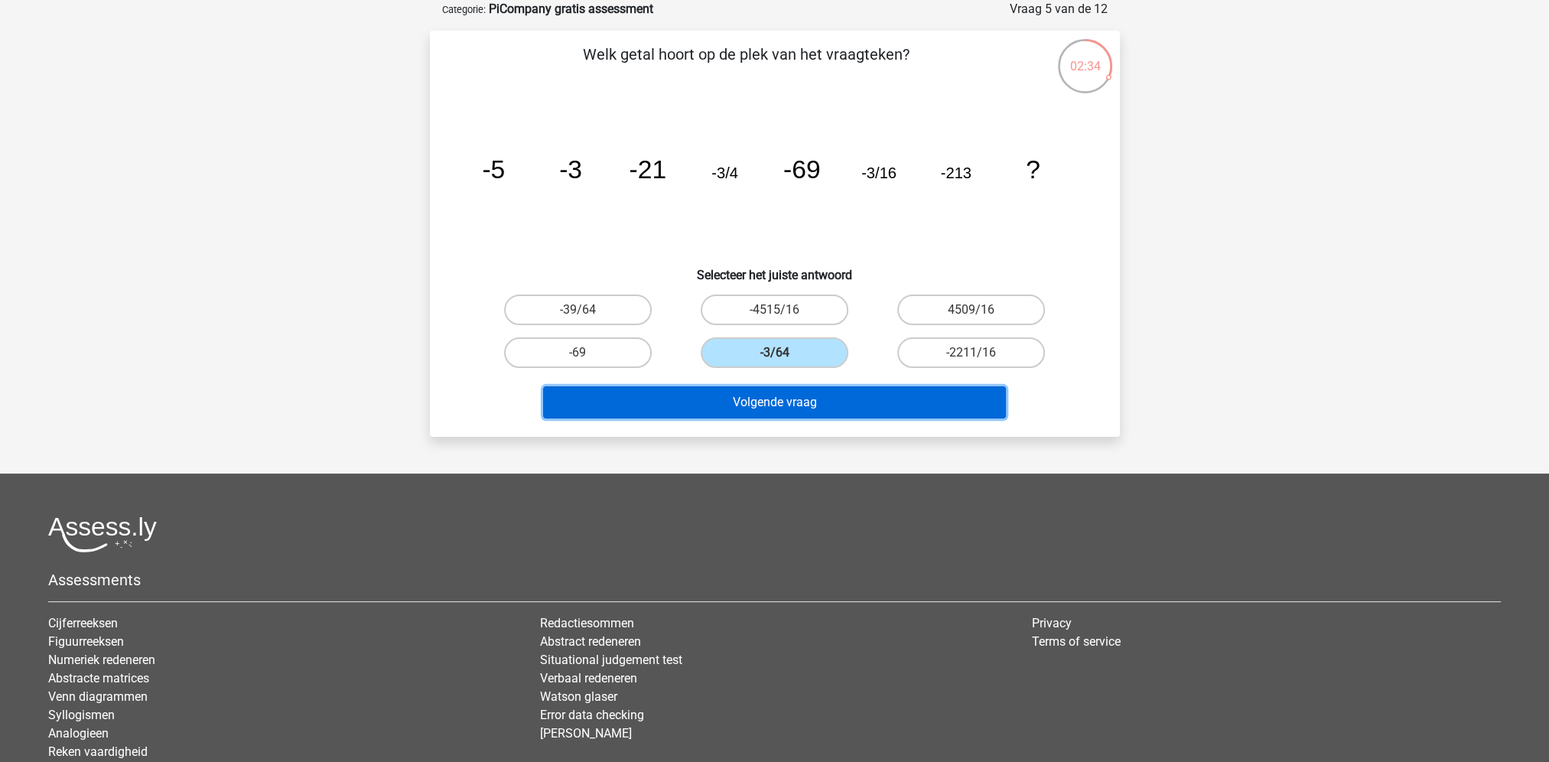
click at [793, 400] on button "Volgende vraag" at bounding box center [774, 402] width 463 height 32
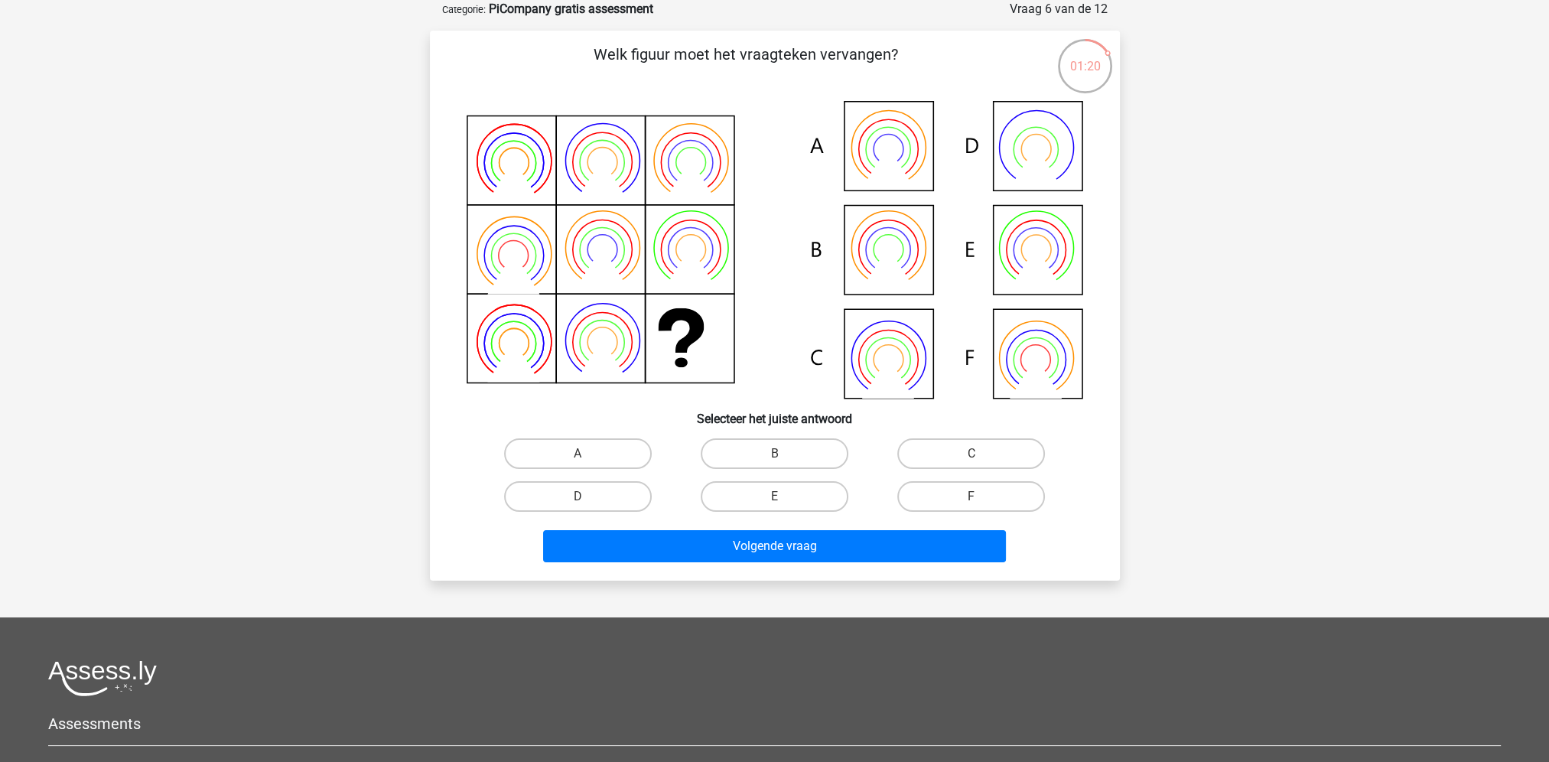
click at [938, 454] on label "C" at bounding box center [971, 453] width 148 height 31
click at [972, 454] on input "C" at bounding box center [977, 459] width 10 height 10
radio input "true"
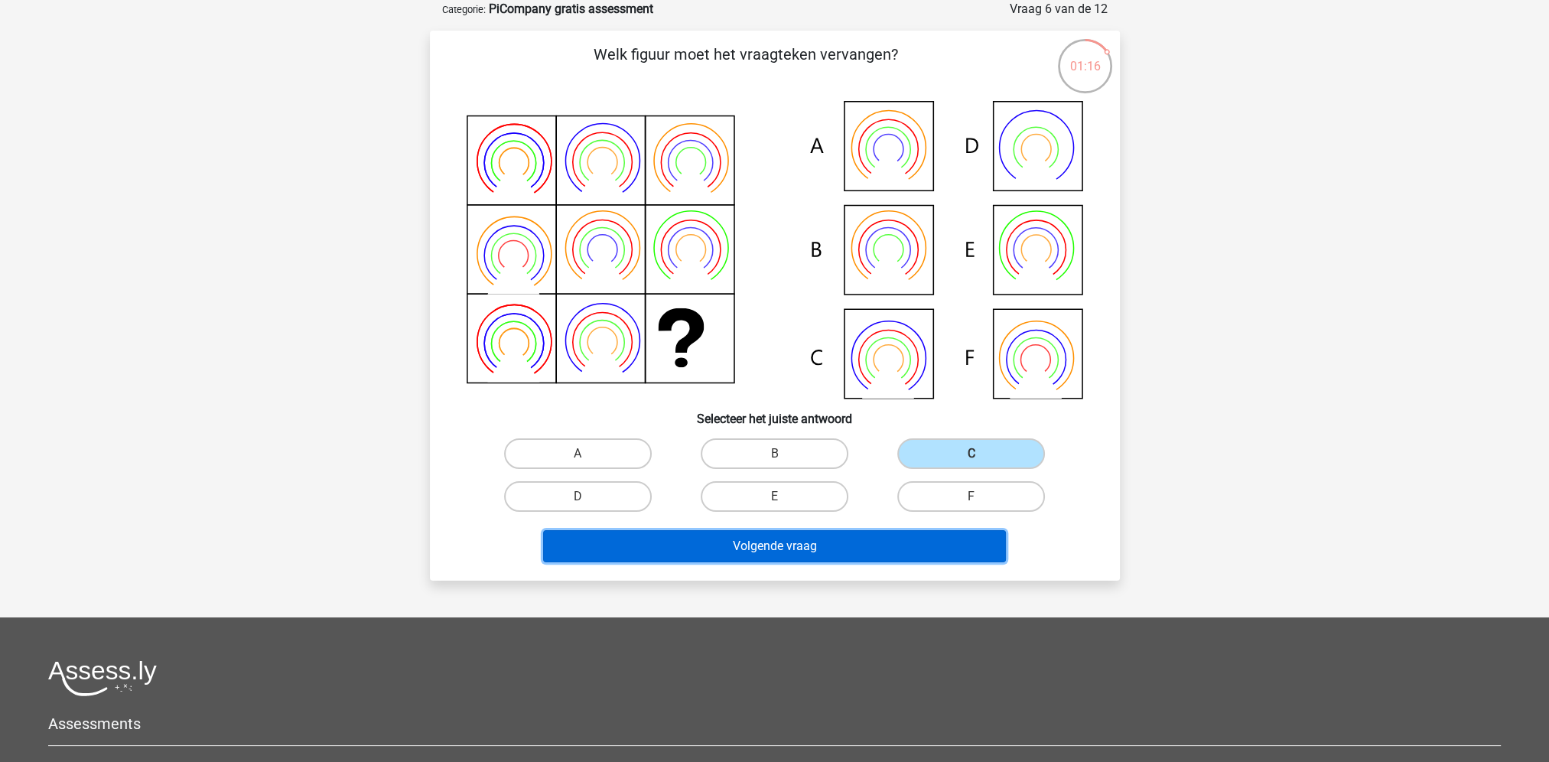
click at [855, 549] on button "Volgende vraag" at bounding box center [774, 546] width 463 height 32
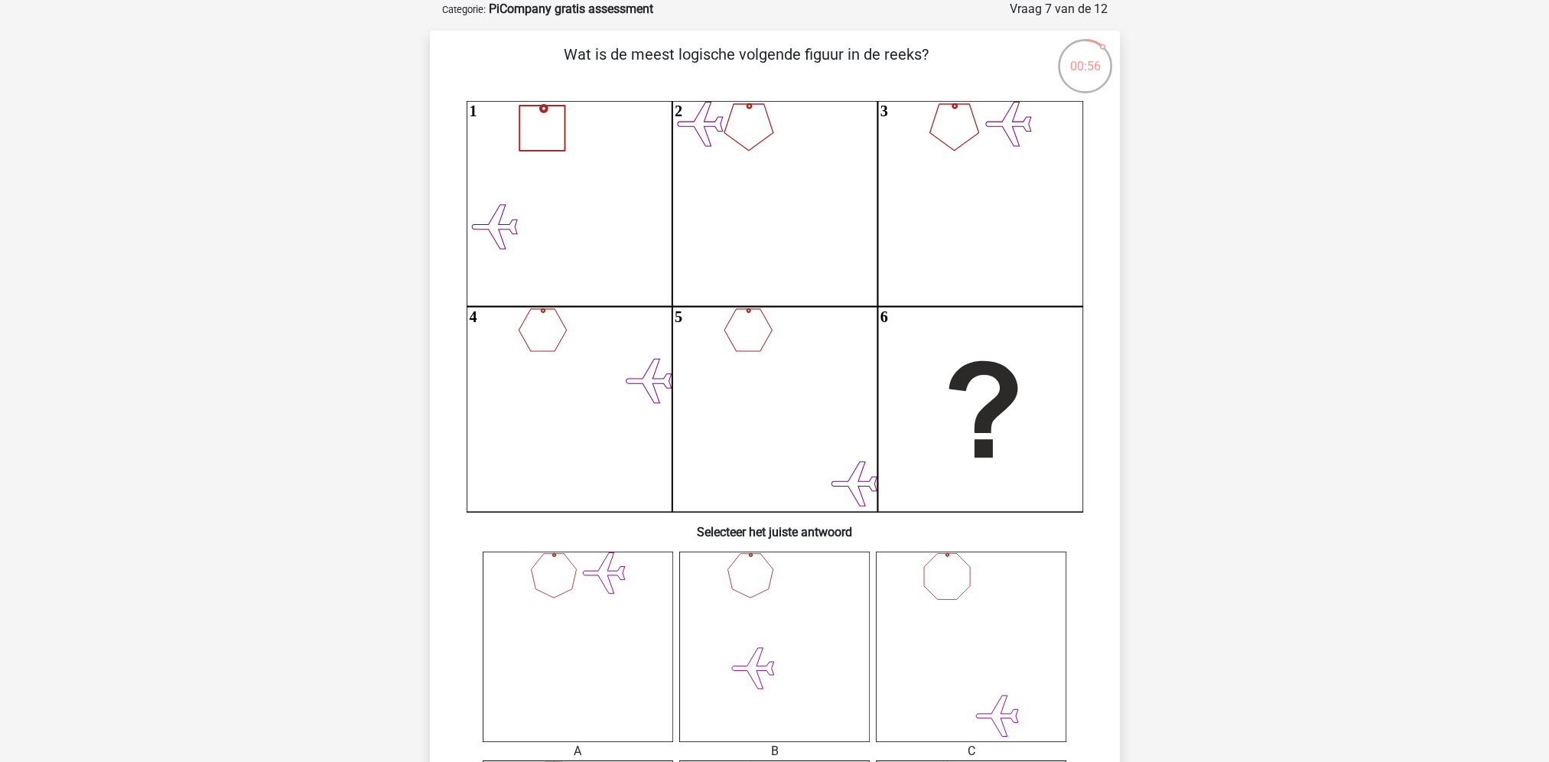
scroll to position [383, 0]
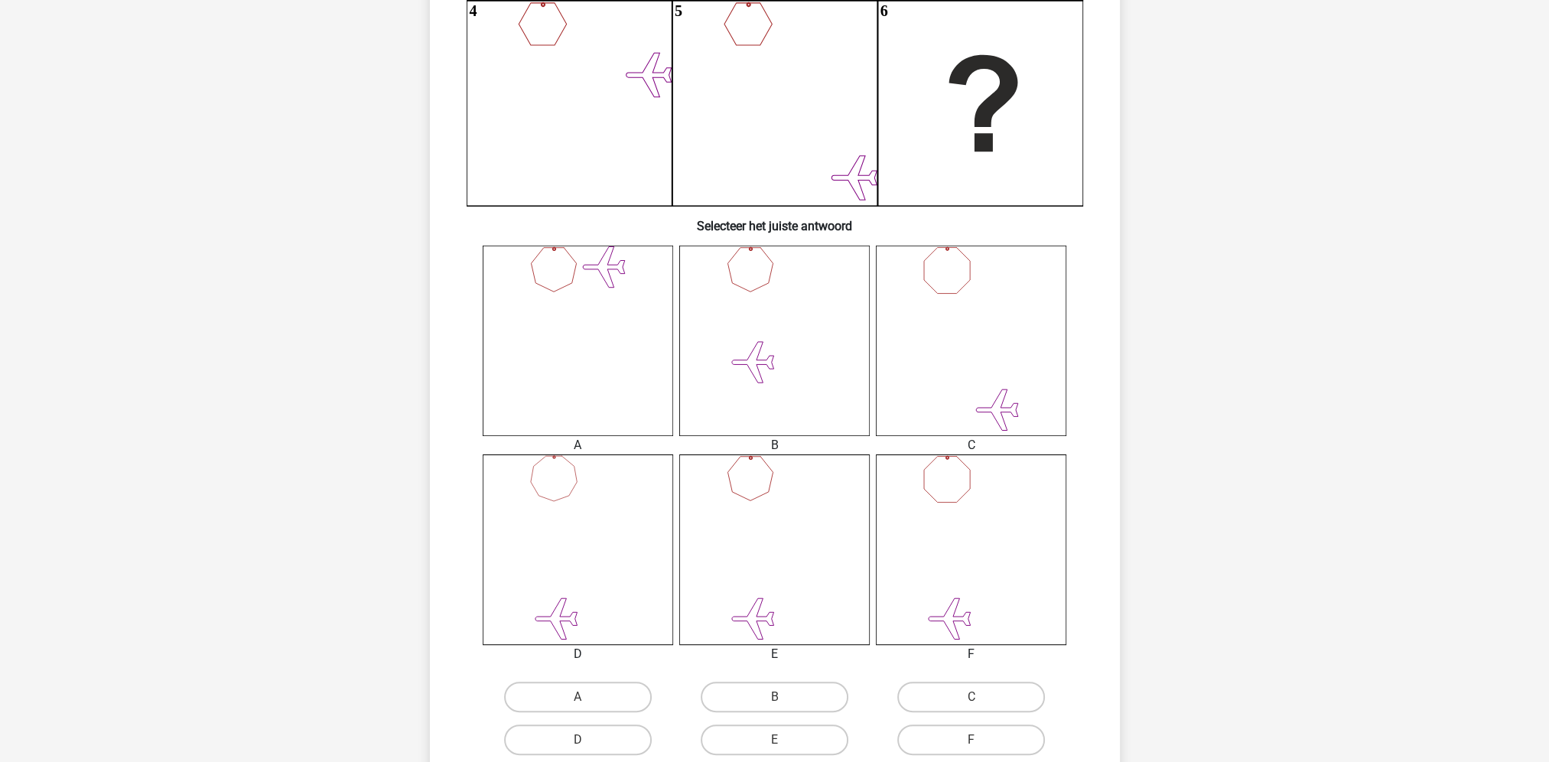
click at [992, 488] on icon at bounding box center [971, 549] width 191 height 191
click at [971, 692] on label "C" at bounding box center [971, 697] width 148 height 31
click at [972, 697] on input "C" at bounding box center [977, 702] width 10 height 10
radio input "true"
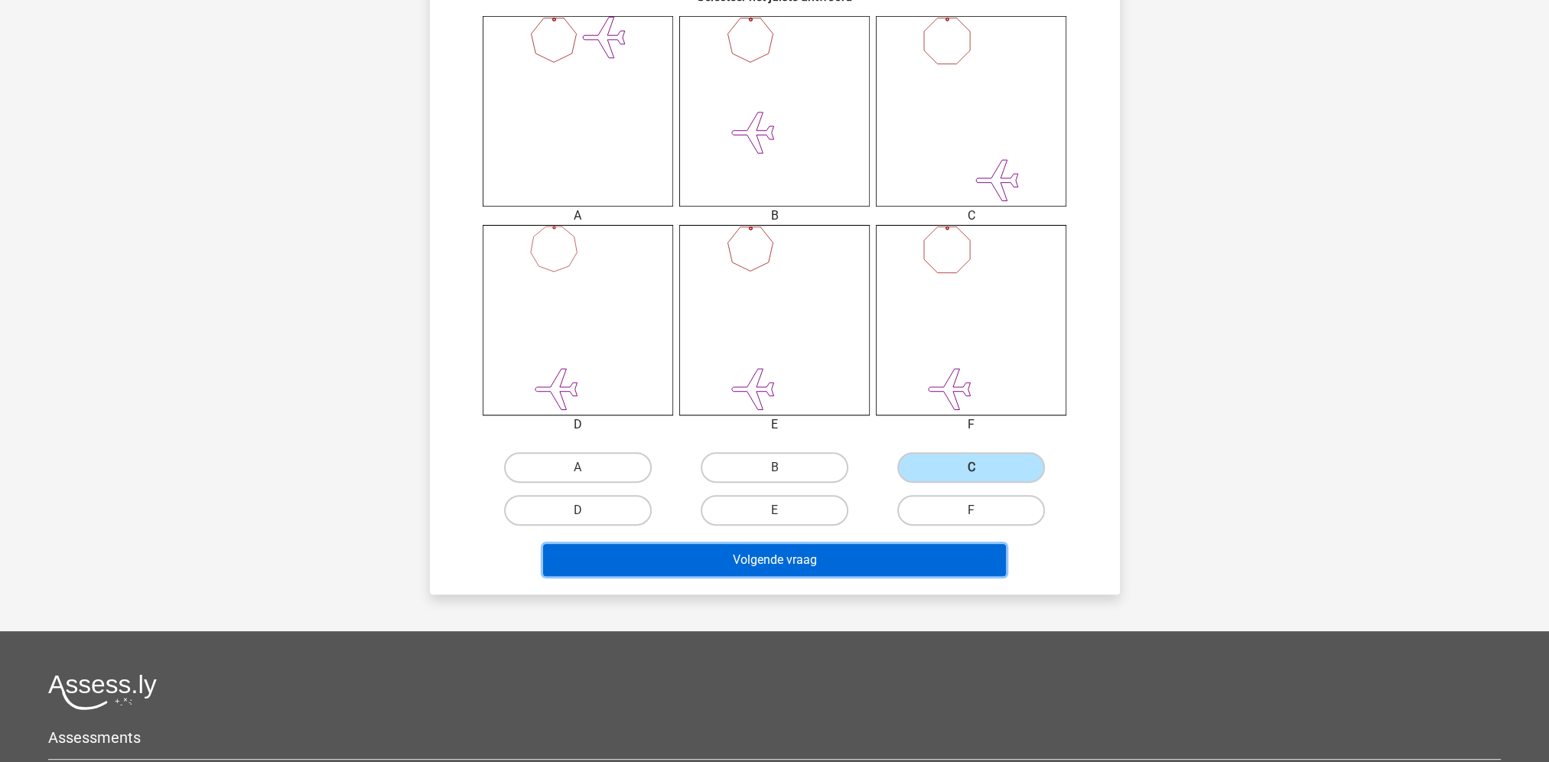
click at [864, 569] on button "Volgende vraag" at bounding box center [774, 560] width 463 height 32
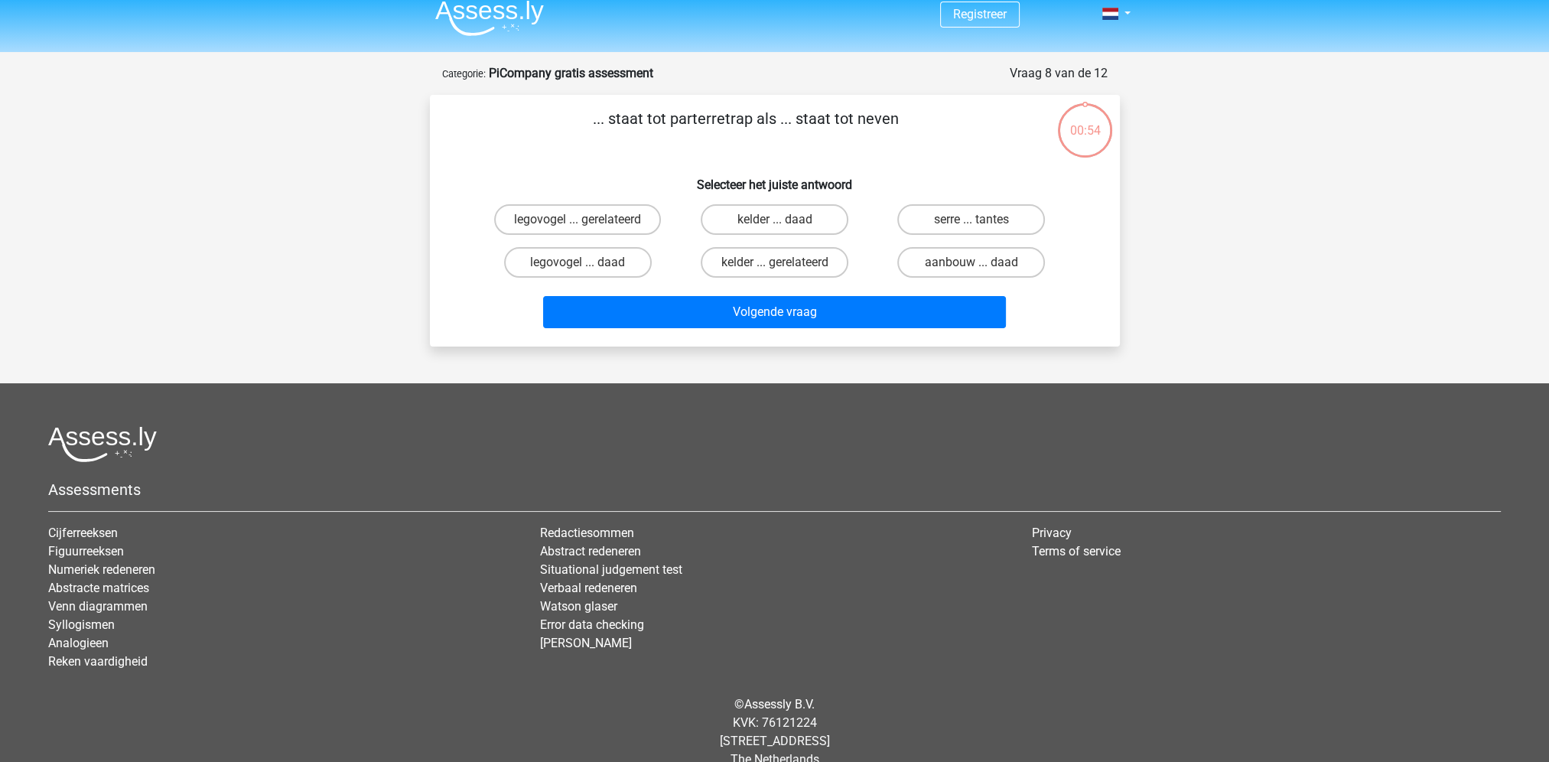
scroll to position [0, 0]
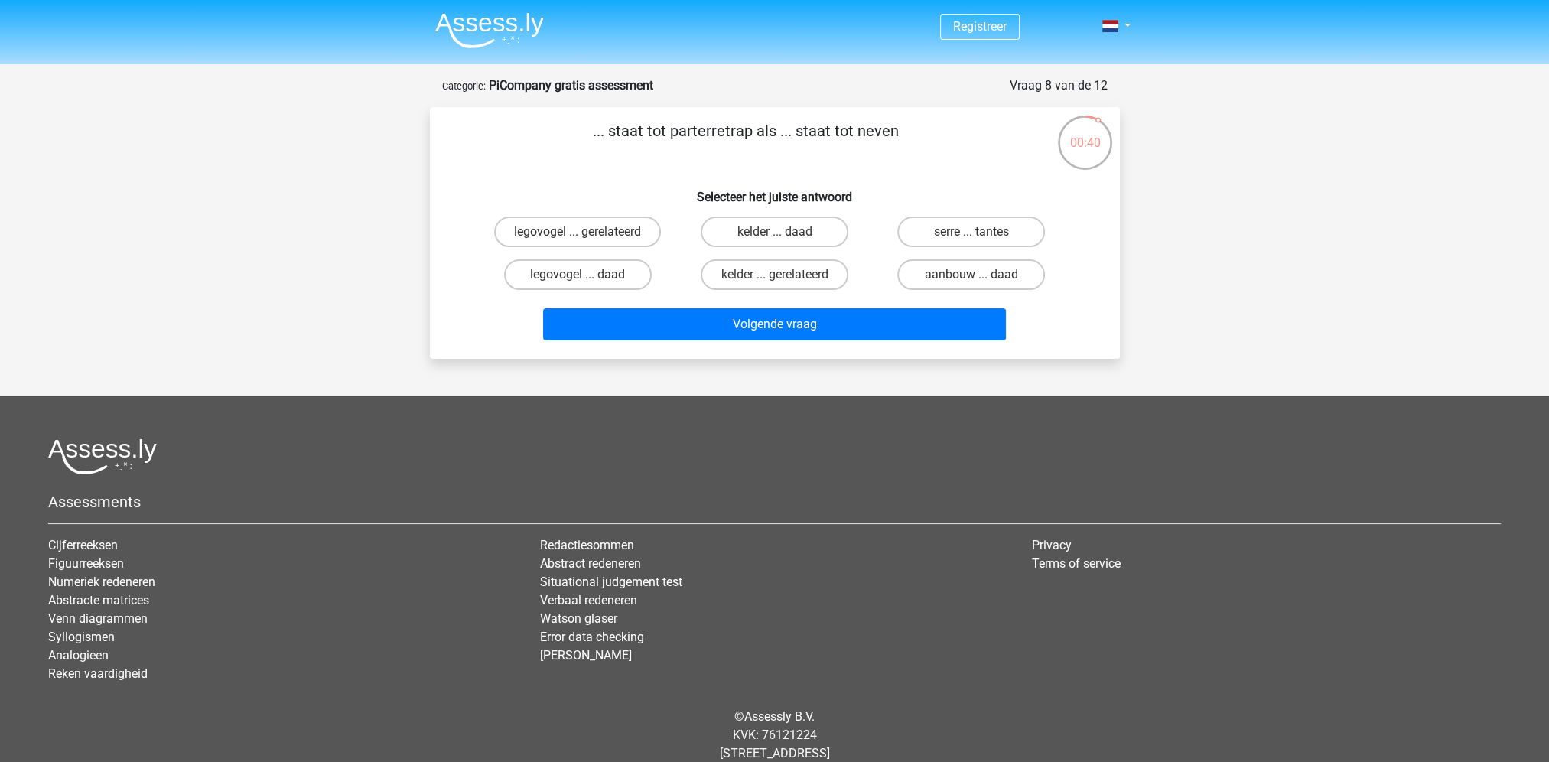
drag, startPoint x: 673, startPoint y: 129, endPoint x: 753, endPoint y: 129, distance: 80.3
click at [753, 129] on p "... staat tot parterretrap als ... staat tot neven" at bounding box center [746, 142] width 584 height 46
drag, startPoint x: 753, startPoint y: 129, endPoint x: 675, endPoint y: 129, distance: 78.0
copy p "parterretrap"
click at [484, 177] on div "... staat tot parterretrap als ... staat tot neven Selecteer het juiste antwoor…" at bounding box center [775, 232] width 678 height 227
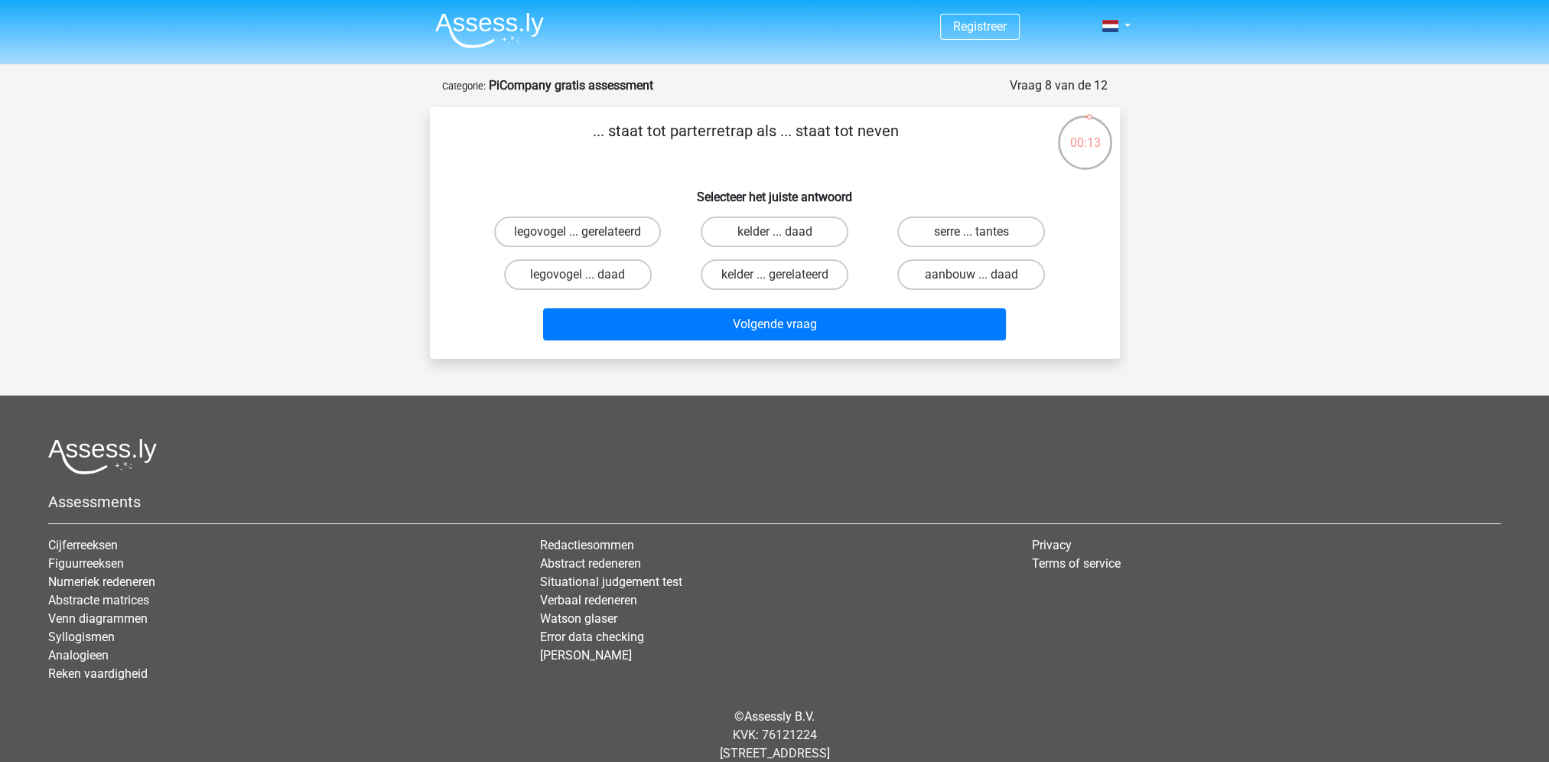
click at [968, 236] on label "serre ... tantes" at bounding box center [971, 232] width 148 height 31
click at [972, 236] on input "serre ... tantes" at bounding box center [977, 237] width 10 height 10
radio input "true"
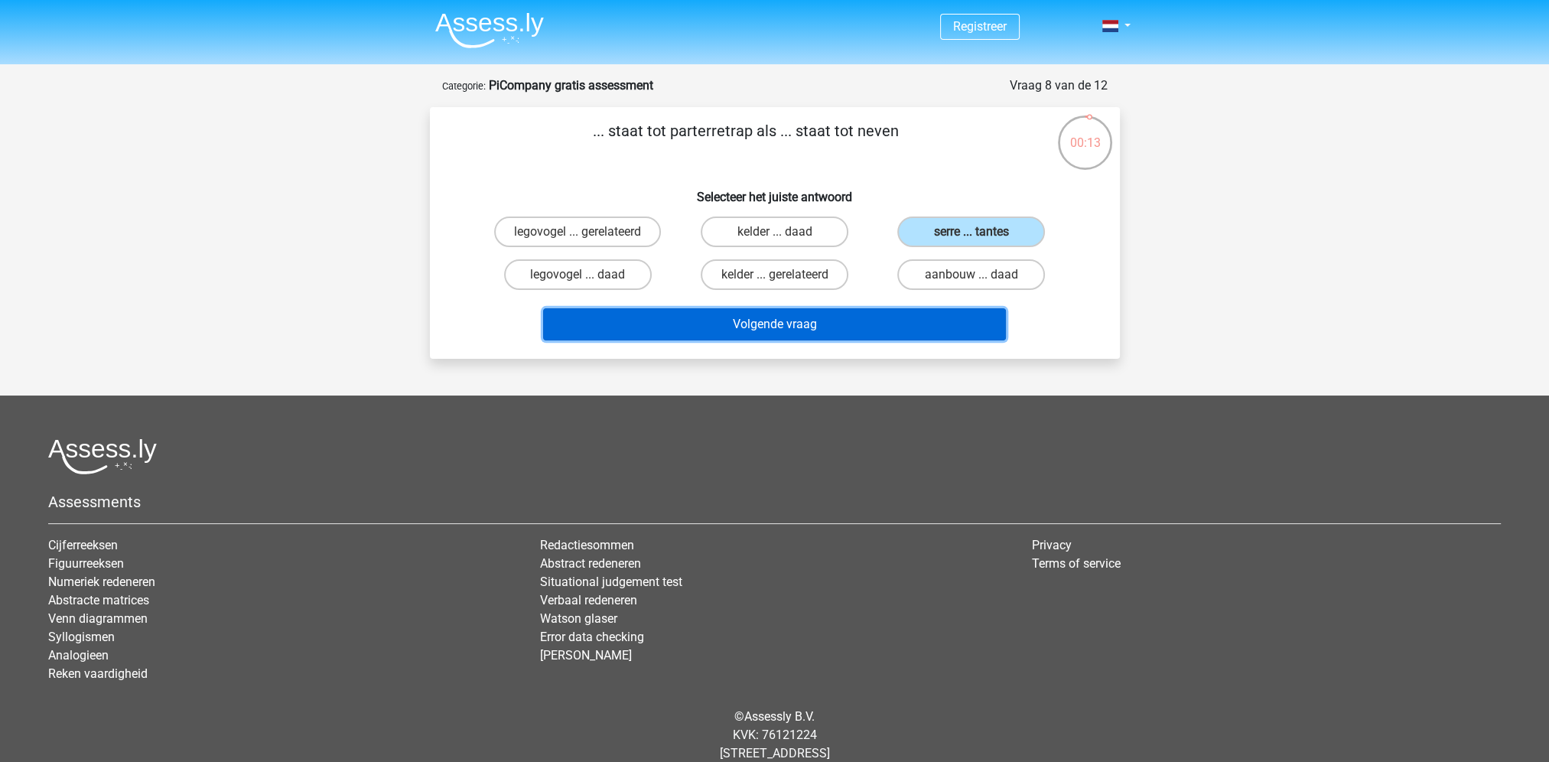
click at [857, 315] on button "Volgende vraag" at bounding box center [774, 324] width 463 height 32
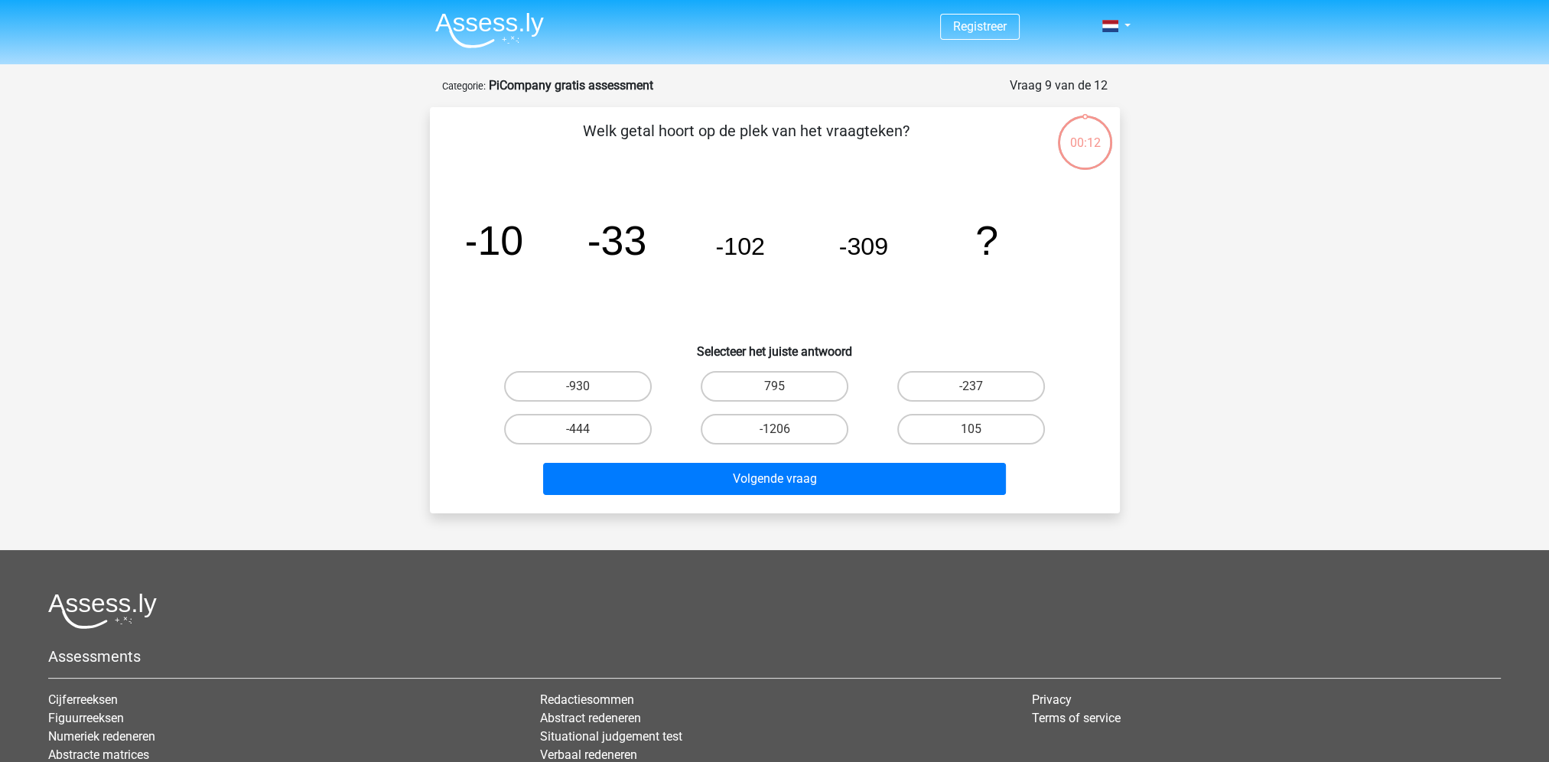
scroll to position [77, 0]
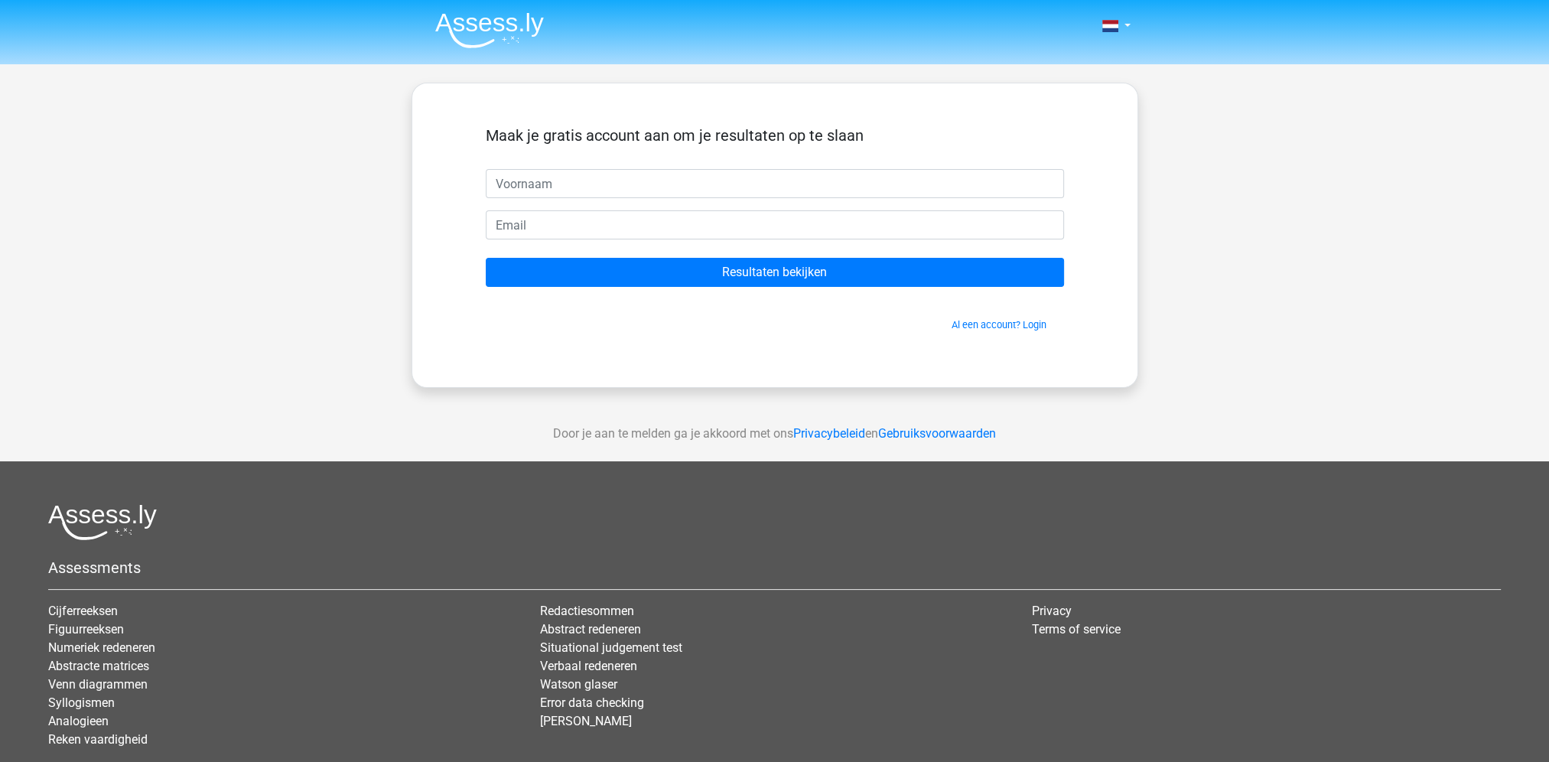
click at [474, 30] on img at bounding box center [489, 30] width 109 height 36
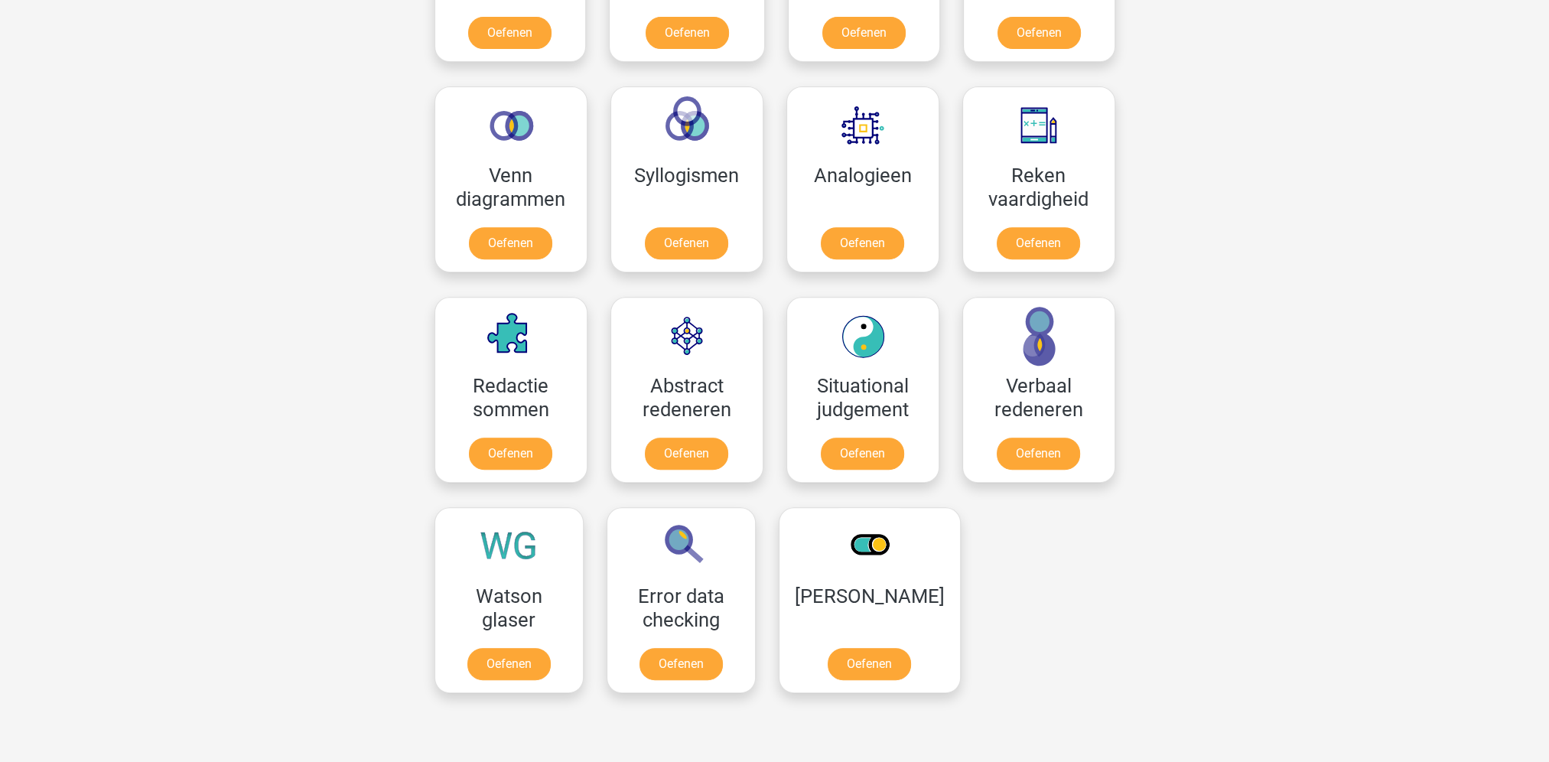
scroll to position [459, 0]
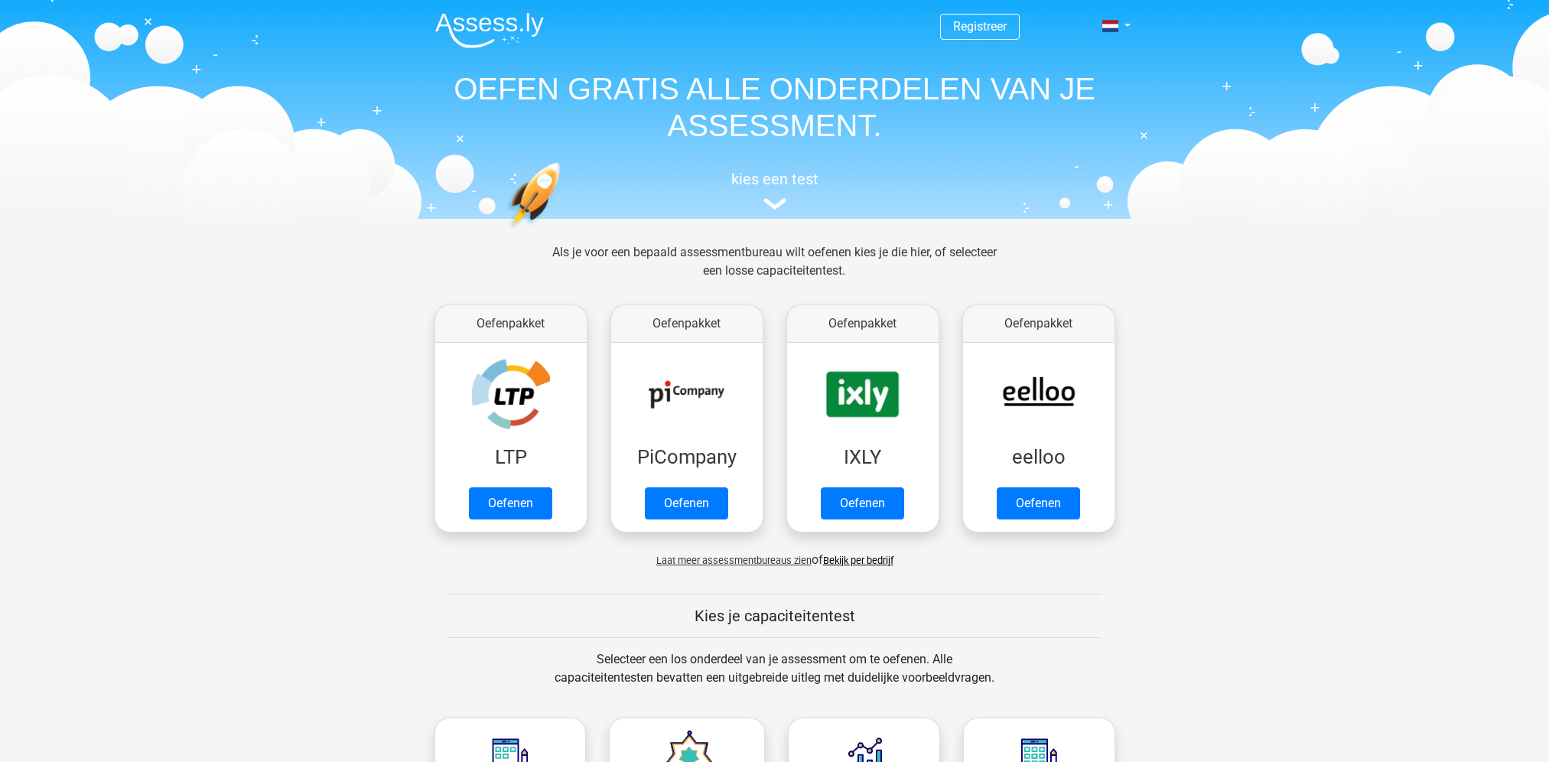
scroll to position [918, 0]
